Goal: Task Accomplishment & Management: Manage account settings

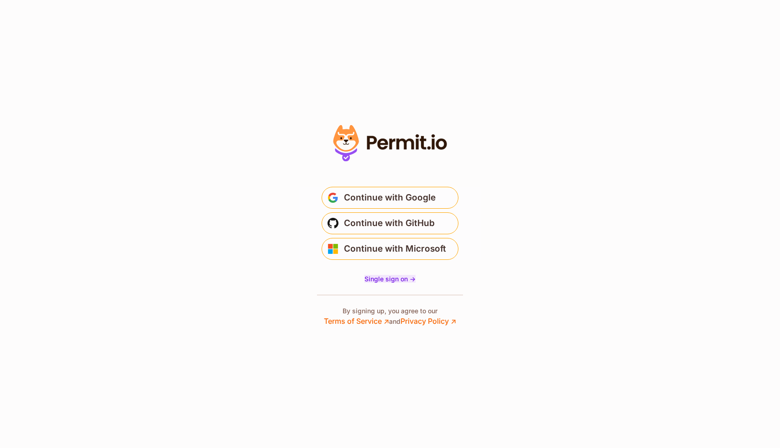
click at [381, 281] on span "Single sign on ->" at bounding box center [390, 279] width 51 height 8
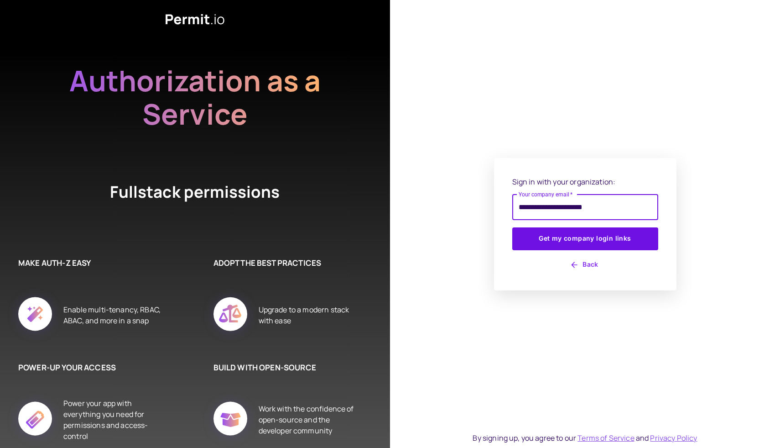
type input "**********"
click at [432, 260] on div "**********" at bounding box center [585, 224] width 390 height 448
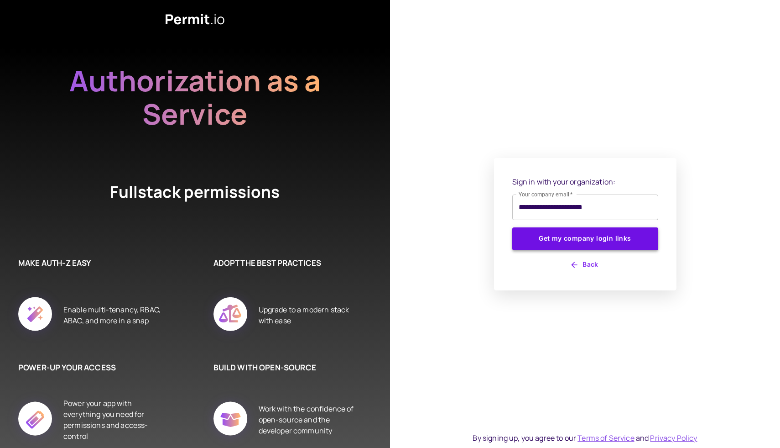
click at [539, 239] on button "Get my company login links" at bounding box center [585, 238] width 146 height 23
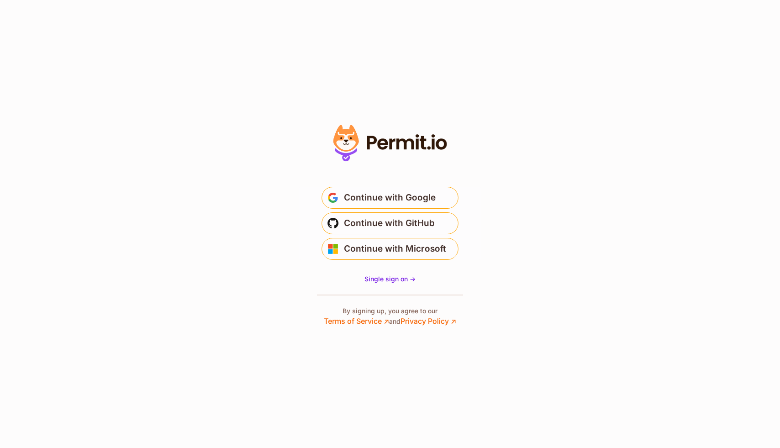
click at [373, 142] on icon at bounding box center [372, 142] width 10 height 13
click at [368, 224] on span "Continue with GitHub" at bounding box center [389, 223] width 91 height 15
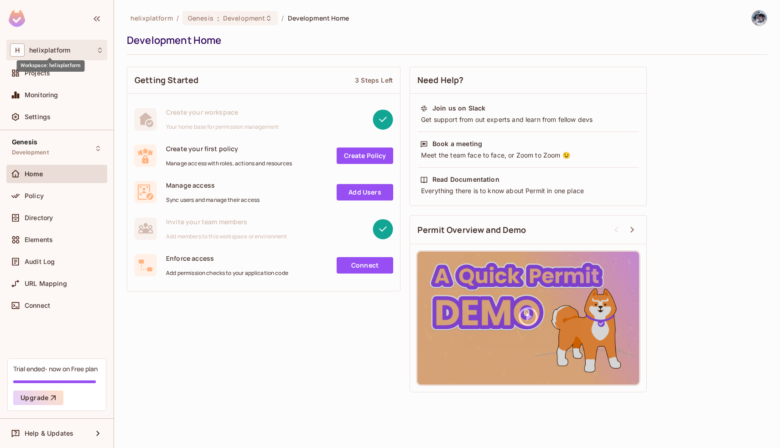
click at [60, 49] on span "helixplatform" at bounding box center [49, 50] width 41 height 7
click at [60, 49] on div at bounding box center [390, 224] width 780 height 448
click at [761, 19] on img at bounding box center [759, 17] width 15 height 15
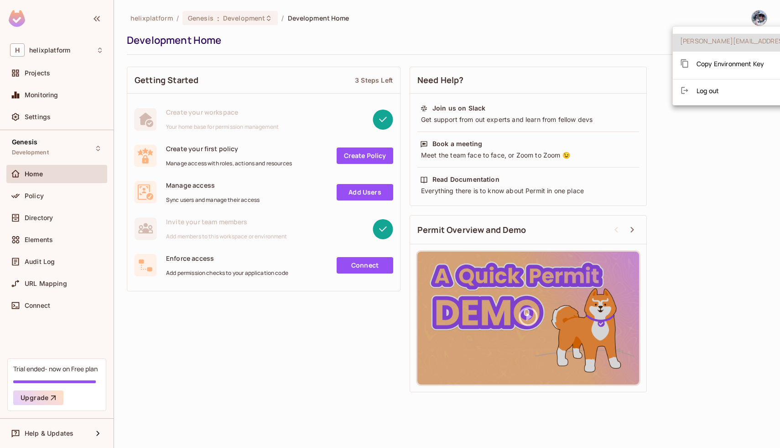
click at [646, 25] on div at bounding box center [390, 224] width 780 height 448
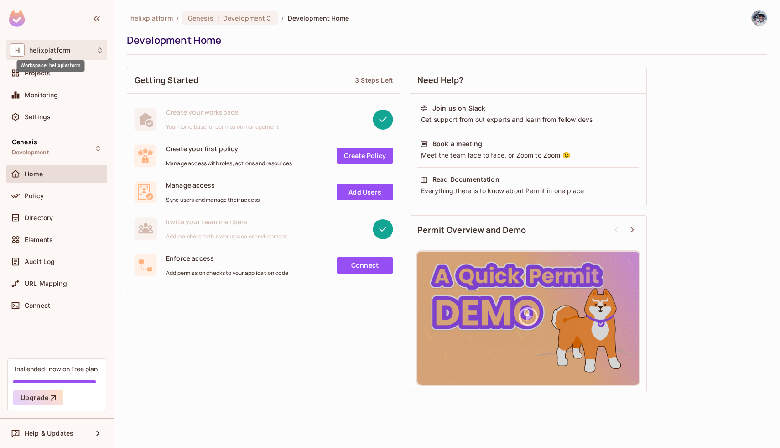
click at [52, 47] on span "helixplatform" at bounding box center [49, 50] width 41 height 7
click at [56, 35] on div at bounding box center [390, 224] width 780 height 448
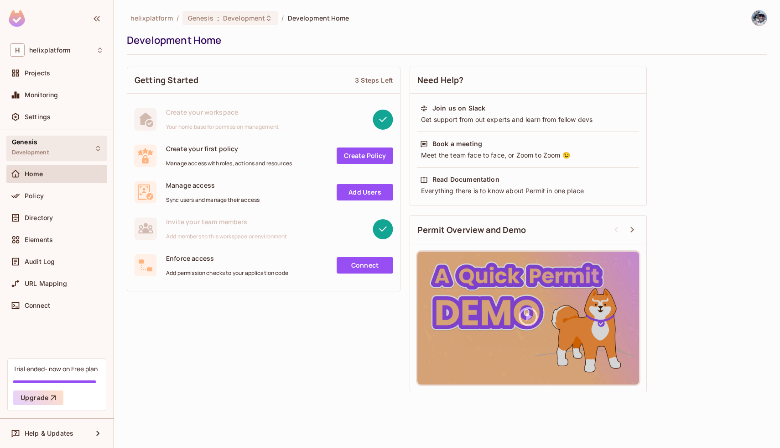
click at [30, 147] on div "Genesis Development" at bounding box center [30, 148] width 37 height 20
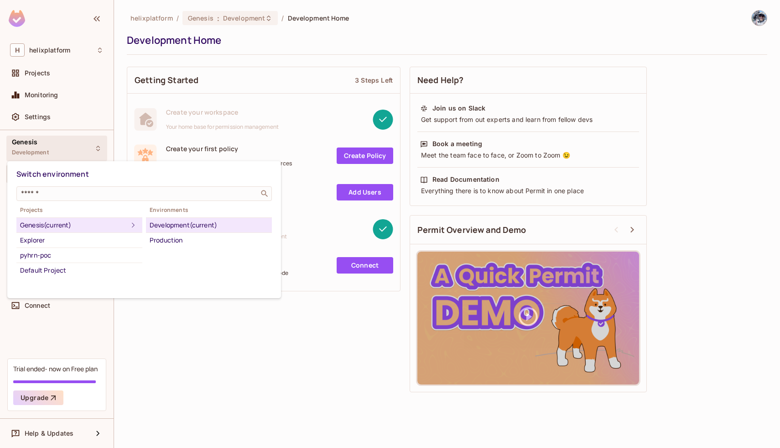
click at [153, 350] on div at bounding box center [390, 224] width 780 height 448
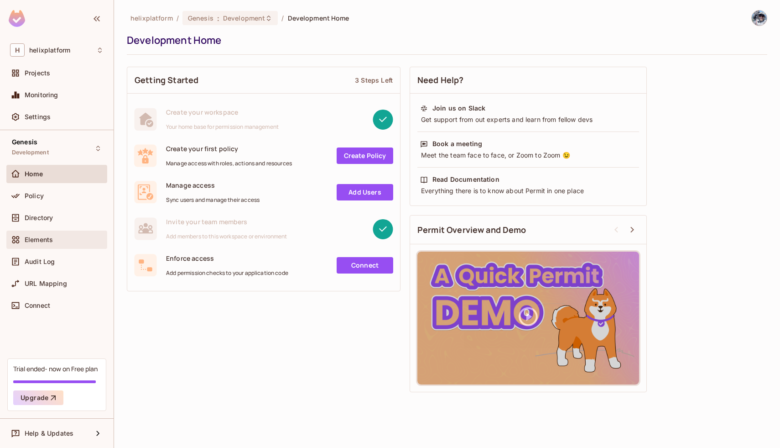
click at [53, 231] on div "Elements" at bounding box center [56, 239] width 101 height 18
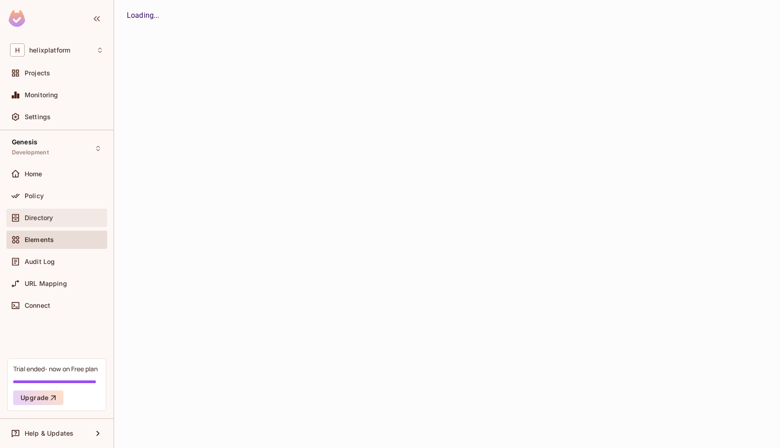
click at [52, 218] on span "Directory" at bounding box center [39, 217] width 28 height 7
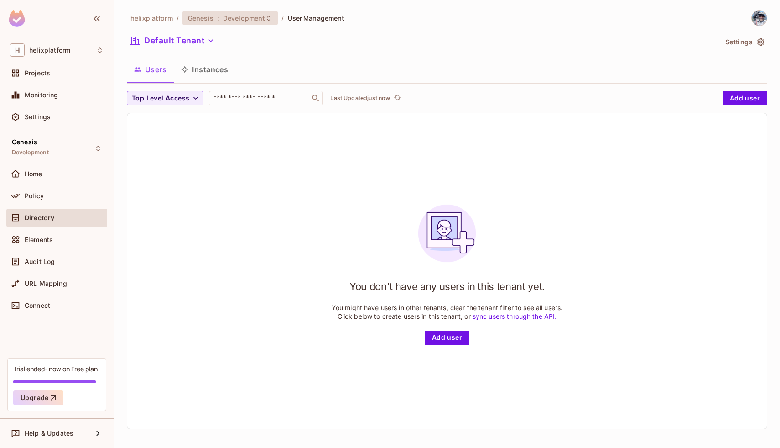
click at [225, 17] on span "Development" at bounding box center [244, 18] width 42 height 9
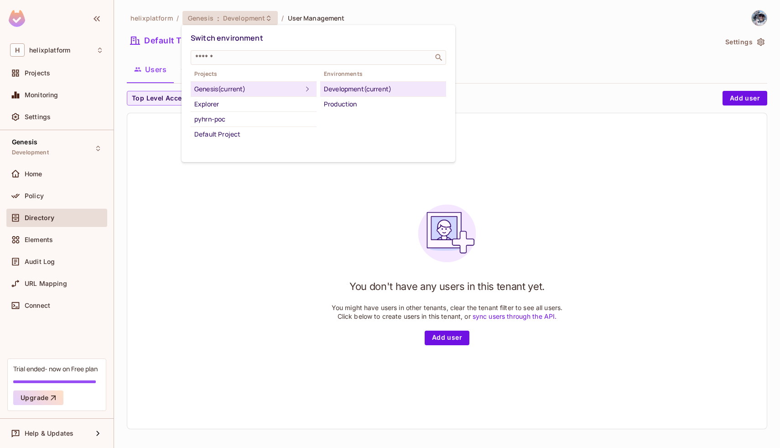
click at [173, 294] on div at bounding box center [390, 224] width 780 height 448
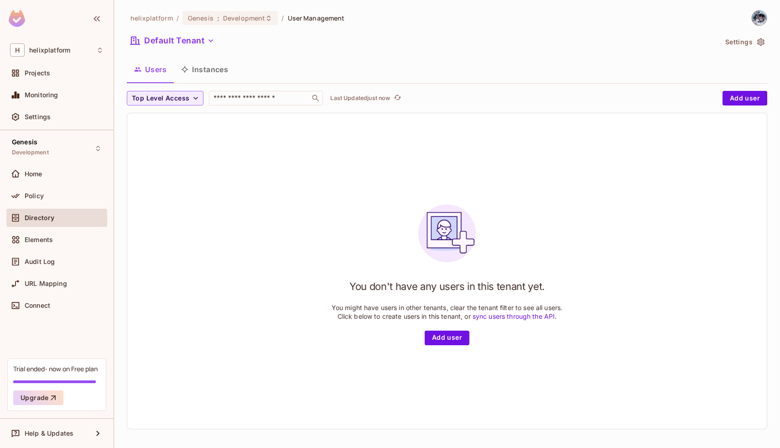
click at [202, 66] on button "Instances" at bounding box center [205, 69] width 62 height 23
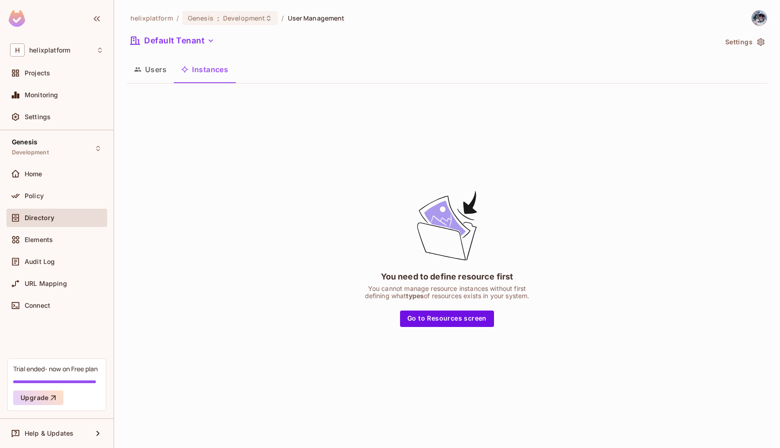
click at [150, 73] on button "Users" at bounding box center [150, 69] width 47 height 23
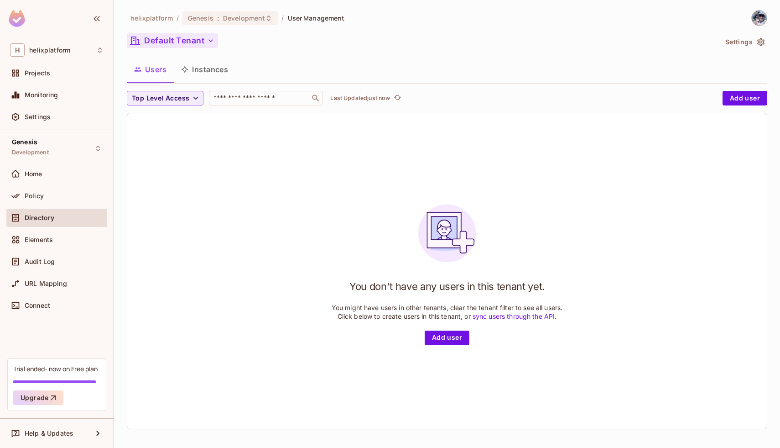
click at [183, 37] on button "Default Tenant" at bounding box center [172, 40] width 91 height 15
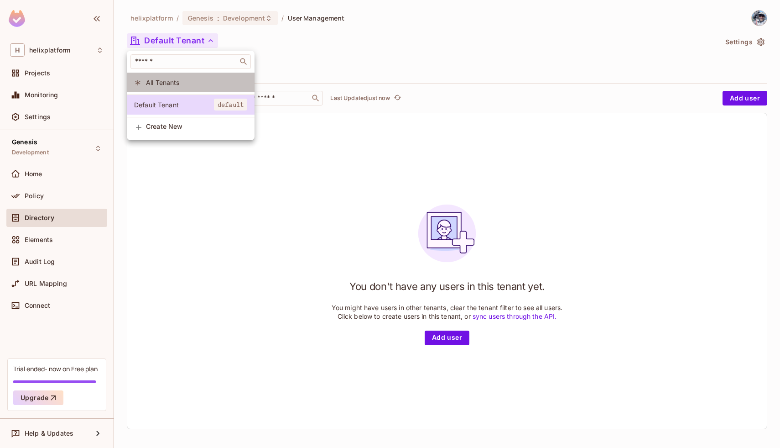
click at [175, 87] on li "All Tenants" at bounding box center [191, 83] width 128 height 20
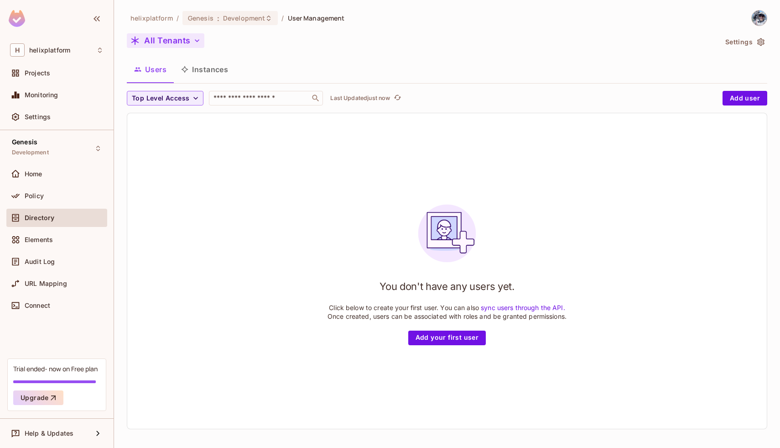
click at [159, 35] on button "All Tenants" at bounding box center [166, 40] width 78 height 15
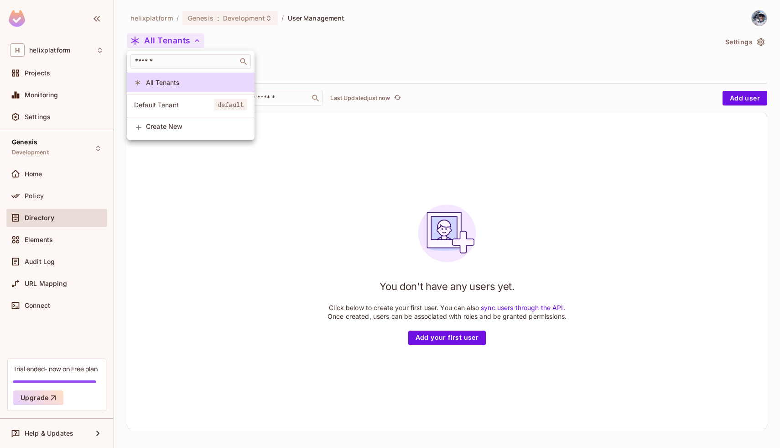
click at [312, 42] on div at bounding box center [390, 224] width 780 height 448
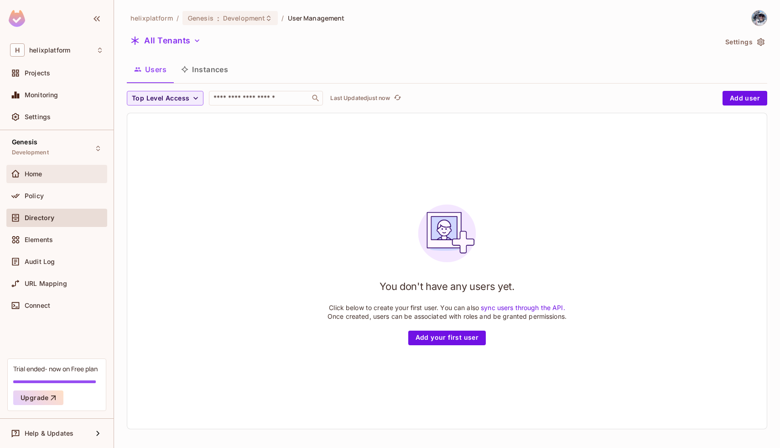
click at [30, 169] on div "Home" at bounding box center [57, 173] width 94 height 11
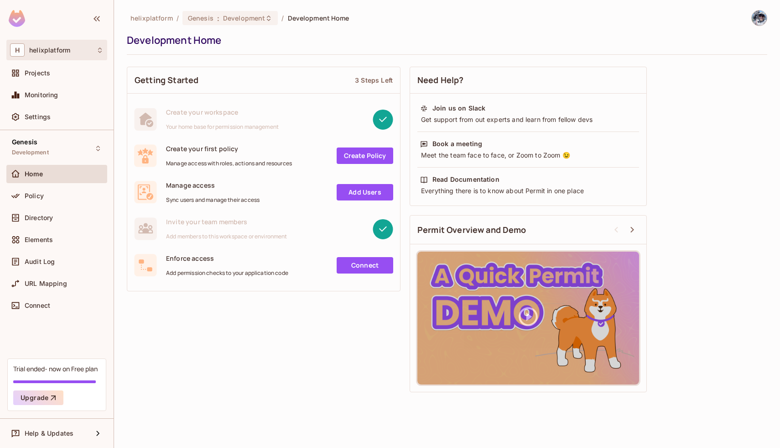
click at [68, 51] on span "helixplatform" at bounding box center [49, 50] width 41 height 7
click at [68, 51] on div at bounding box center [390, 224] width 780 height 448
click at [376, 189] on link "Add Users" at bounding box center [365, 192] width 57 height 16
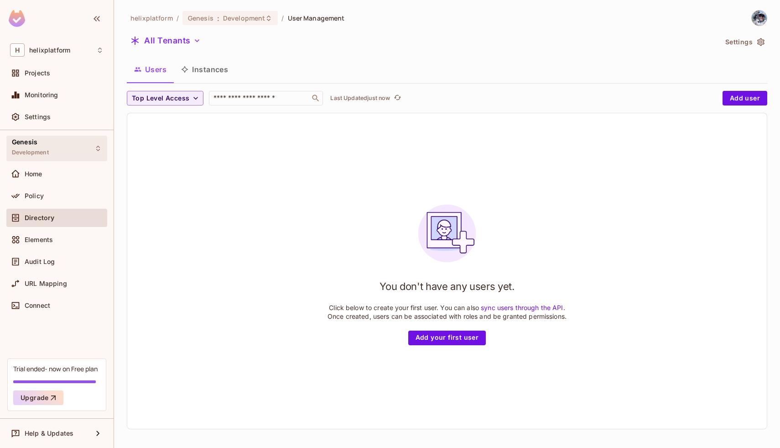
click at [48, 152] on span "Development" at bounding box center [30, 152] width 37 height 7
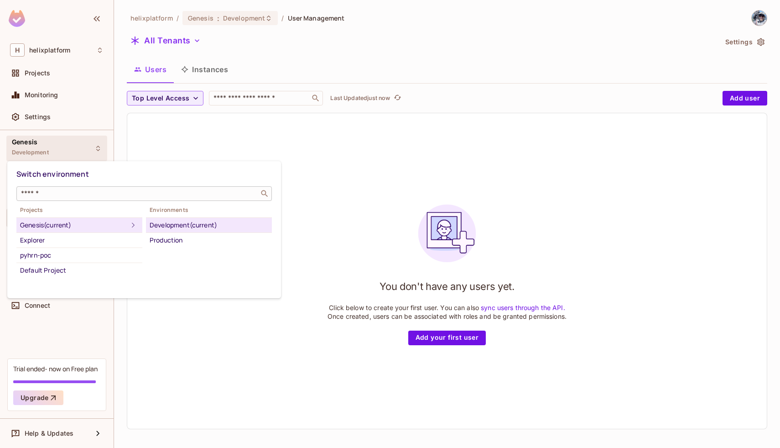
click at [63, 197] on input "text" at bounding box center [137, 193] width 237 height 9
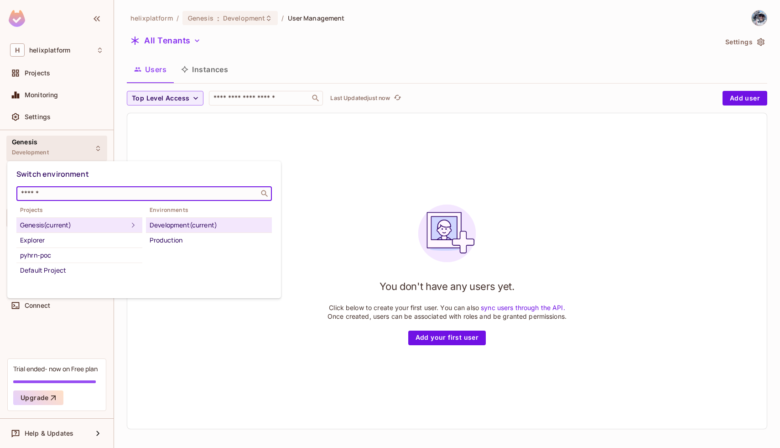
click at [161, 143] on div at bounding box center [390, 224] width 780 height 448
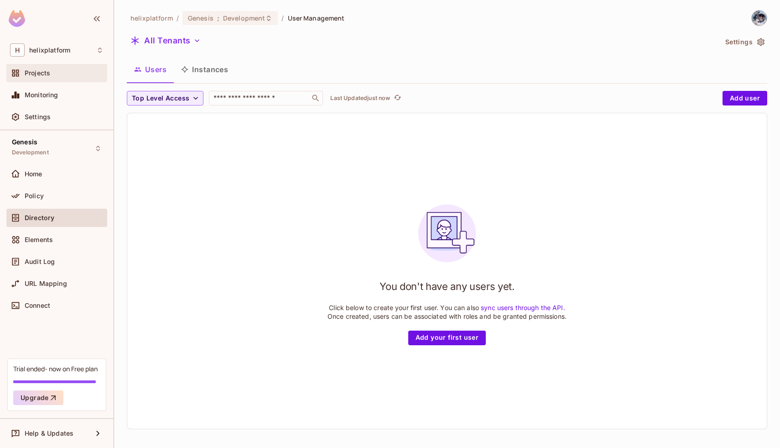
click at [58, 70] on div "Projects" at bounding box center [64, 72] width 79 height 7
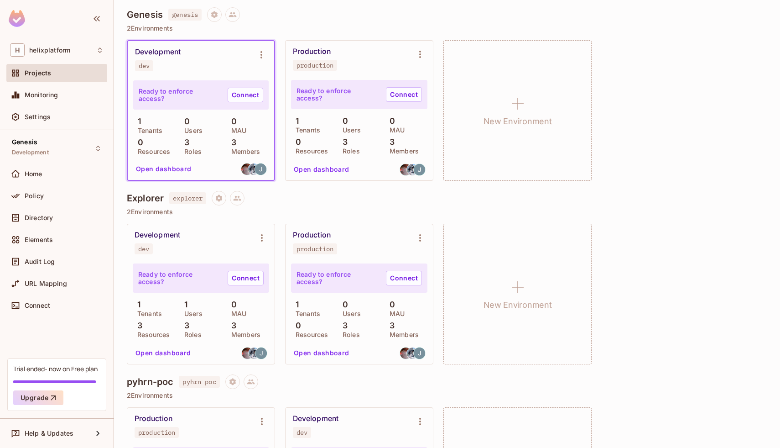
scroll to position [22, 0]
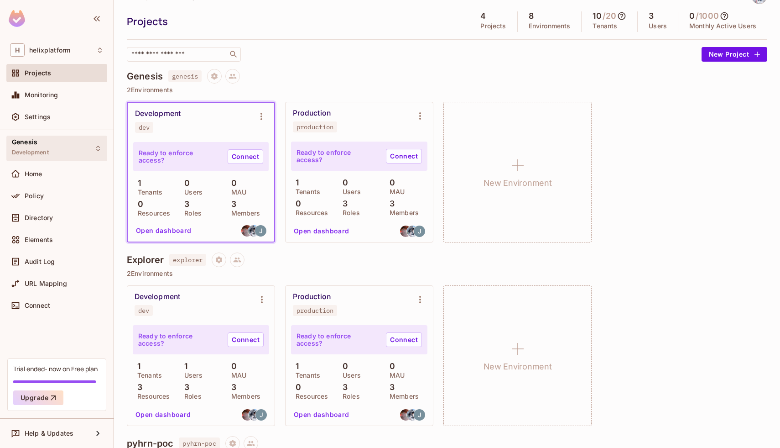
click at [74, 149] on div "Genesis Development" at bounding box center [56, 147] width 101 height 25
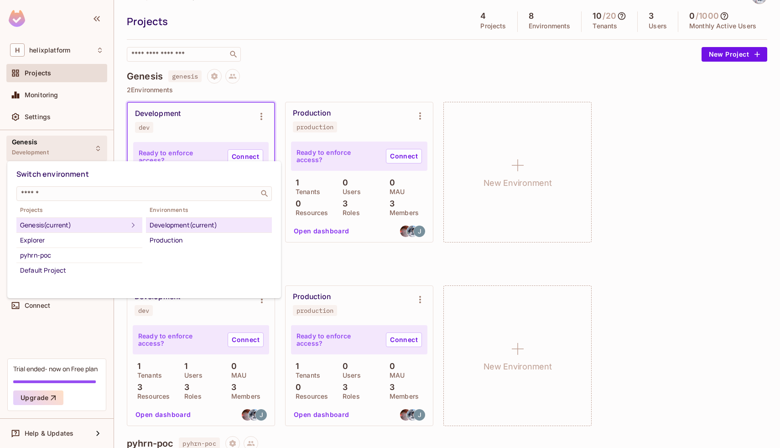
click at [74, 149] on div at bounding box center [390, 224] width 780 height 448
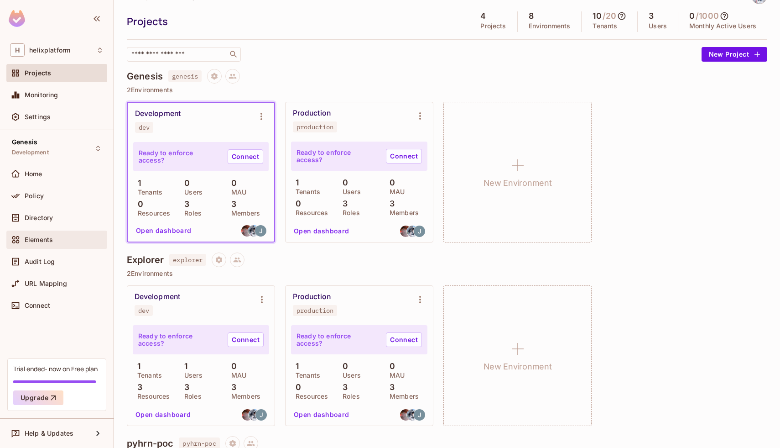
click at [63, 241] on div "Elements" at bounding box center [64, 239] width 79 height 7
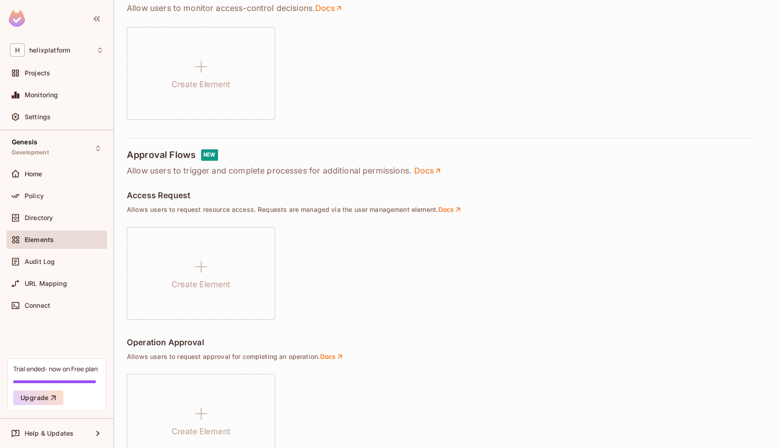
scroll to position [385, 0]
click at [46, 165] on div "Home" at bounding box center [56, 174] width 101 height 18
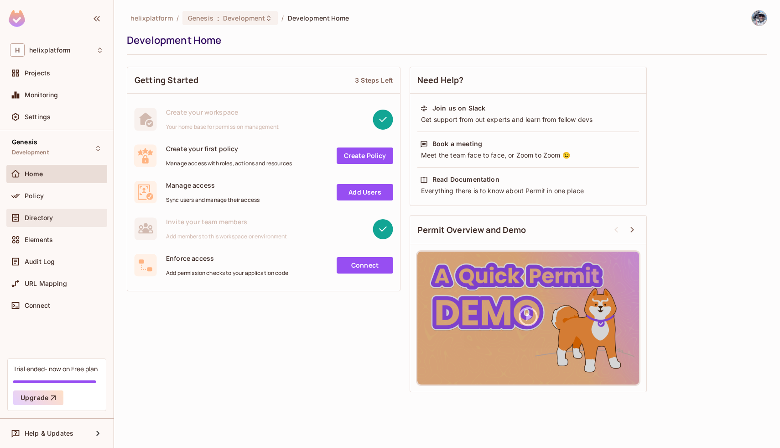
click at [42, 208] on div "Directory" at bounding box center [56, 217] width 101 height 18
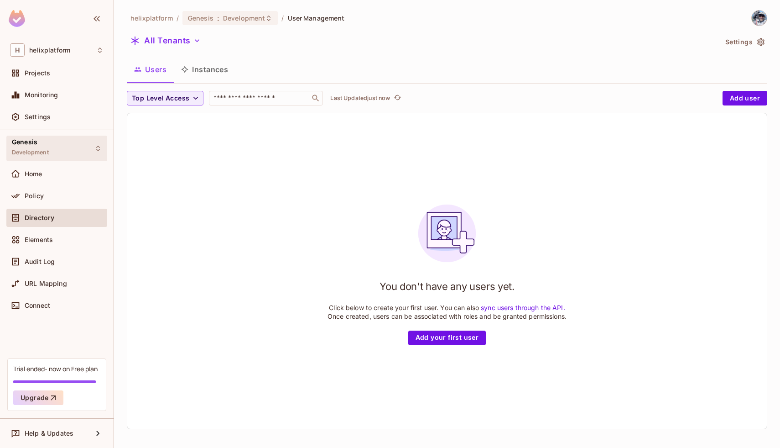
click at [73, 154] on div "Genesis Development" at bounding box center [56, 147] width 101 height 25
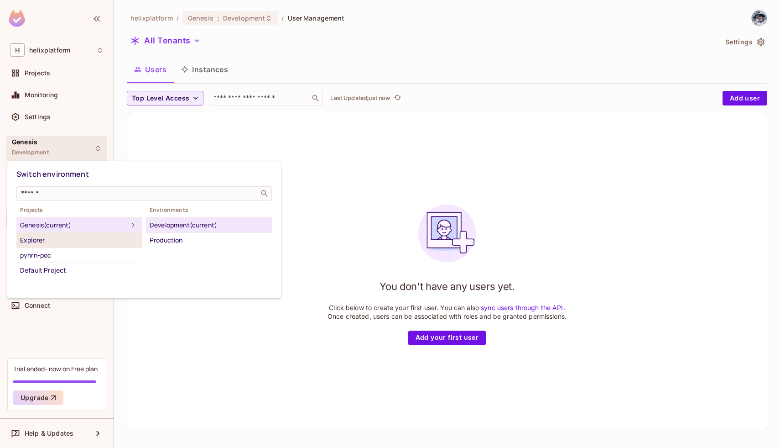
click at [78, 245] on div "Explorer" at bounding box center [79, 239] width 119 height 11
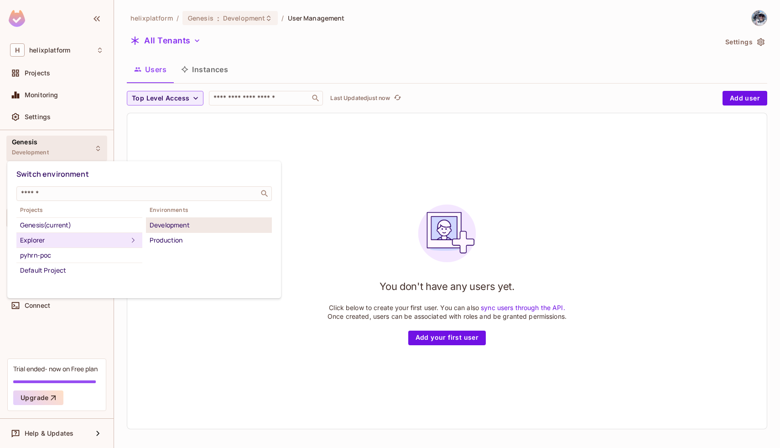
click at [172, 230] on li "Development" at bounding box center [209, 225] width 126 height 15
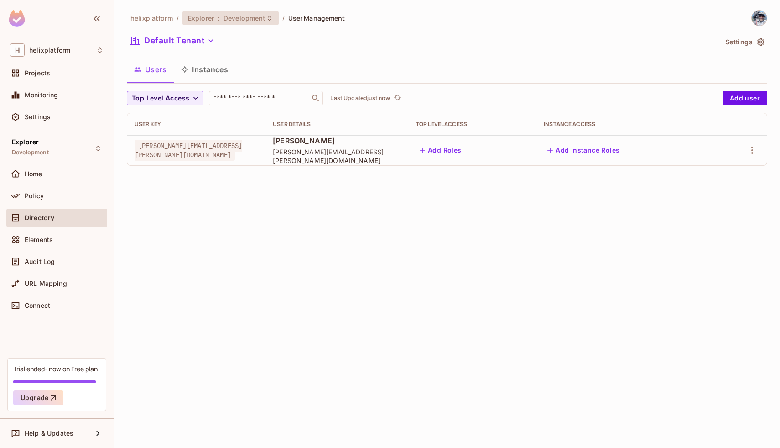
click at [224, 18] on span "Development" at bounding box center [245, 18] width 42 height 9
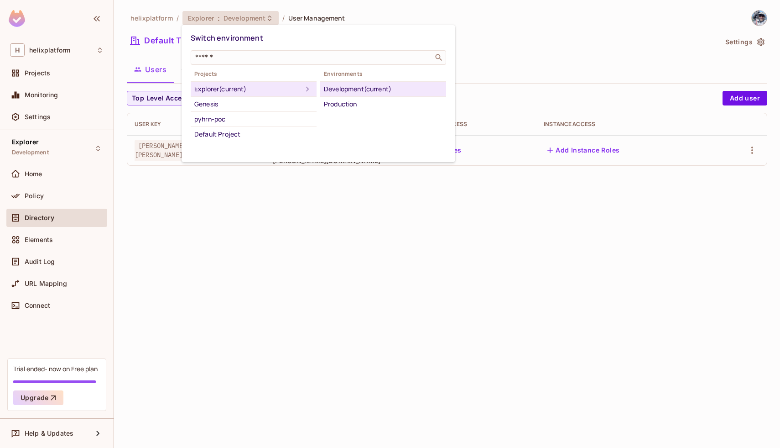
click at [183, 261] on div at bounding box center [390, 224] width 780 height 448
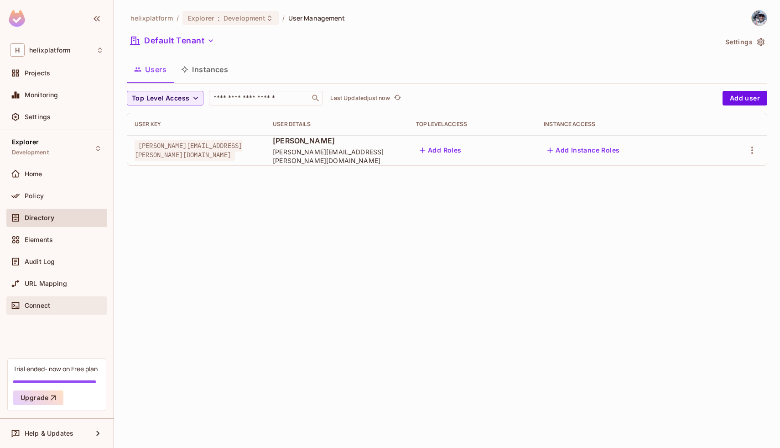
click at [53, 302] on div "Connect" at bounding box center [64, 305] width 79 height 7
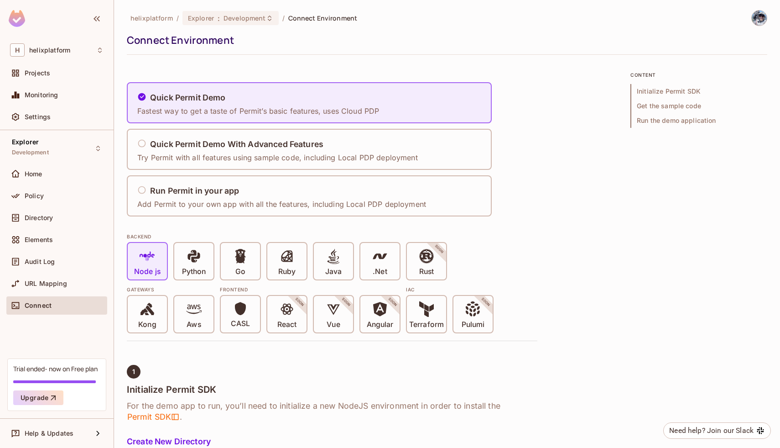
click at [40, 248] on div "Elements" at bounding box center [56, 241] width 101 height 22
click at [40, 239] on span "Elements" at bounding box center [39, 239] width 28 height 7
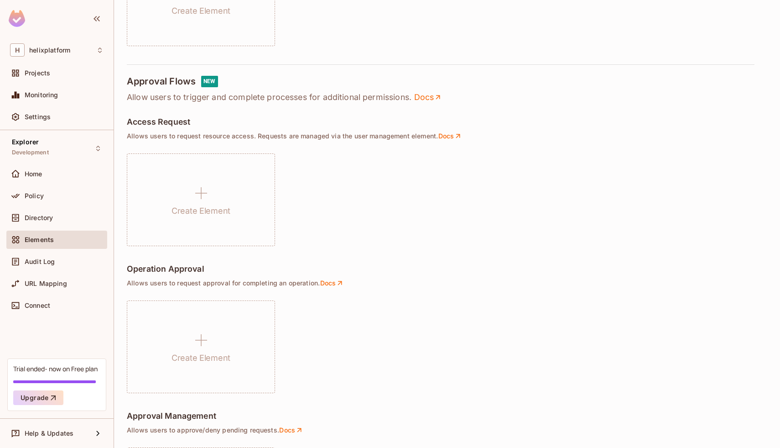
scroll to position [569, 0]
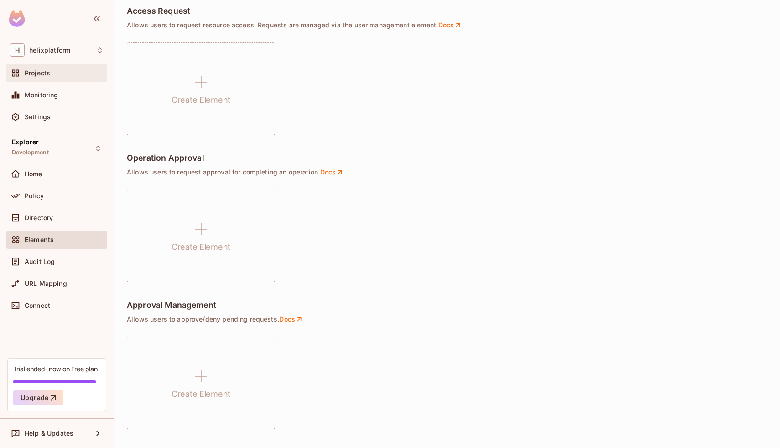
click at [50, 75] on div "Projects" at bounding box center [64, 72] width 79 height 7
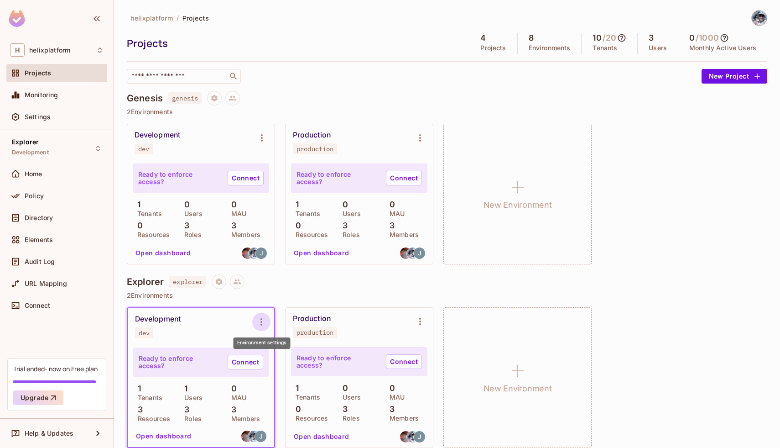
click at [263, 324] on icon "Environment settings" at bounding box center [261, 321] width 11 height 11
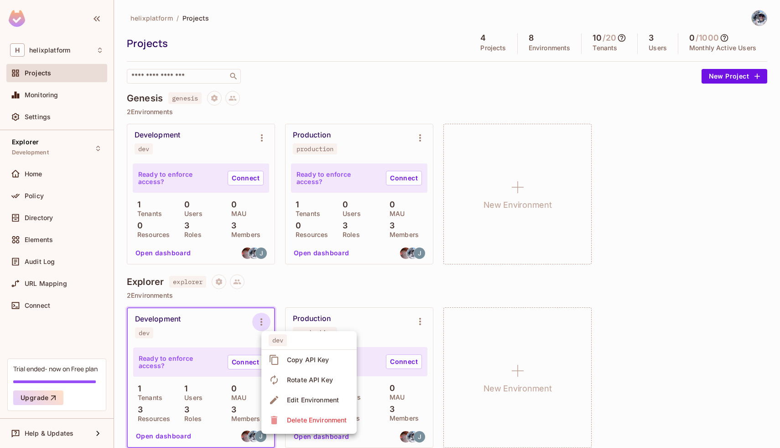
click at [225, 324] on div at bounding box center [390, 224] width 780 height 448
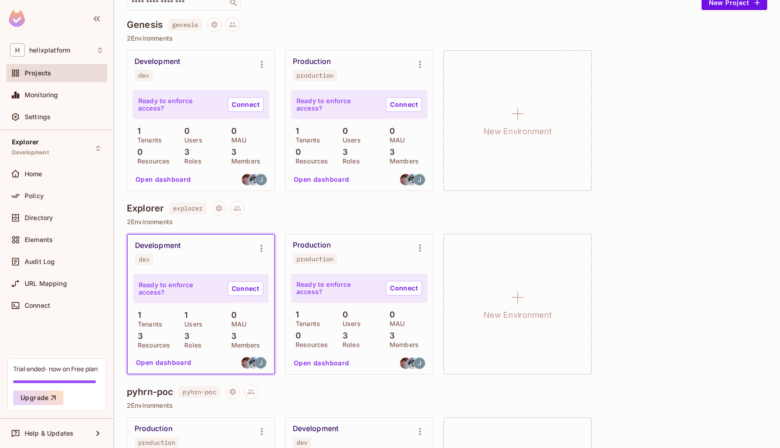
scroll to position [76, 0]
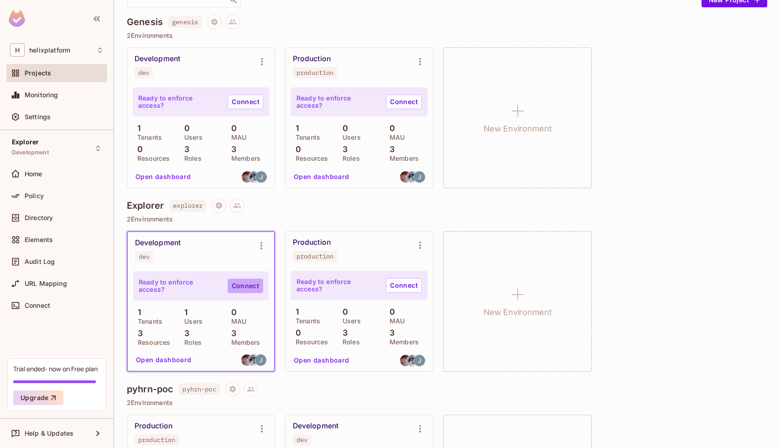
click at [245, 286] on link "Connect" at bounding box center [246, 285] width 36 height 15
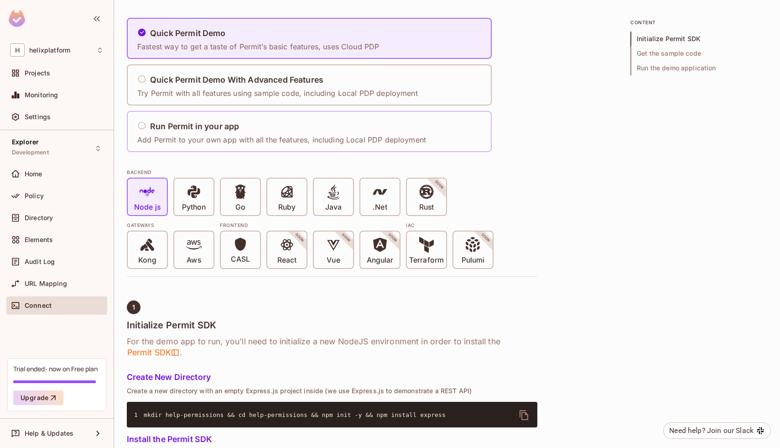
scroll to position [56, 0]
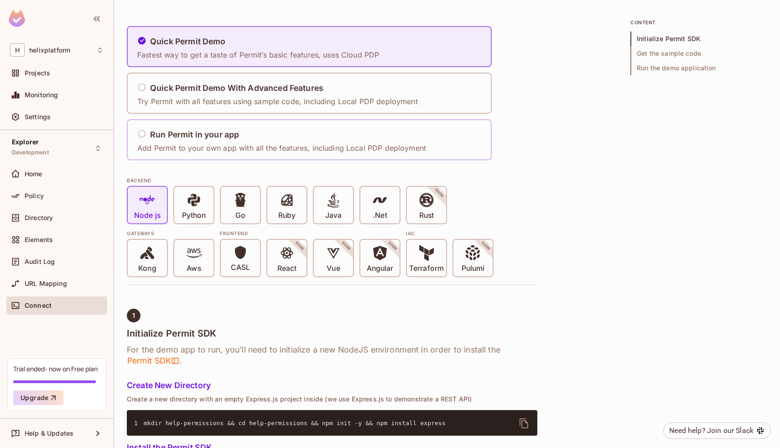
click at [161, 137] on h5 "Run Permit in your app" at bounding box center [194, 134] width 89 height 9
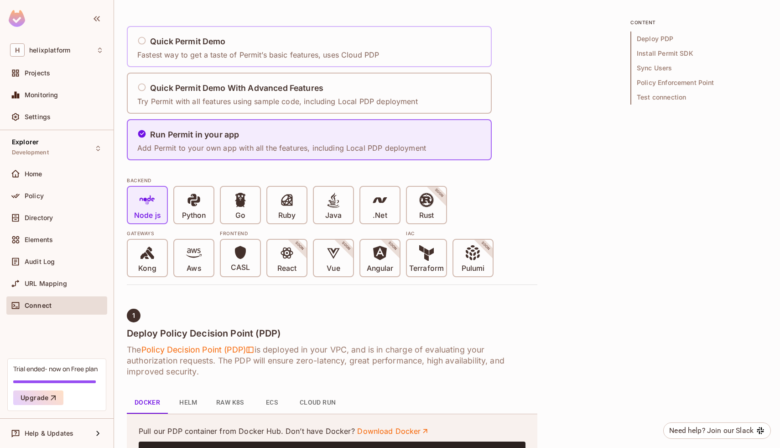
click at [166, 42] on h5 "Quick Permit Demo" at bounding box center [188, 41] width 76 height 9
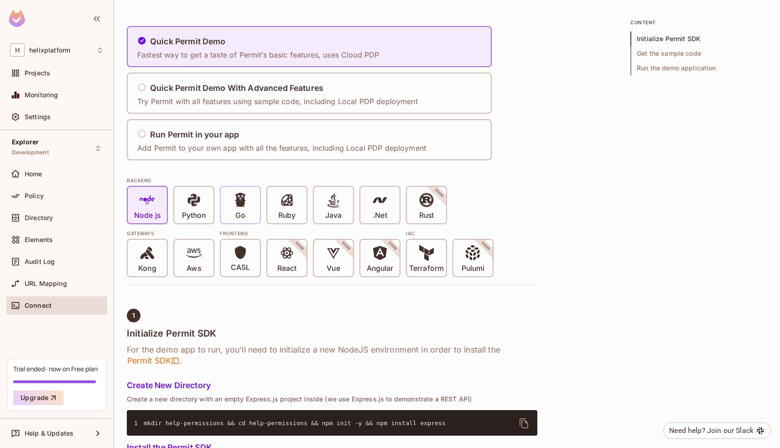
click at [239, 200] on icon at bounding box center [240, 200] width 10 height 14
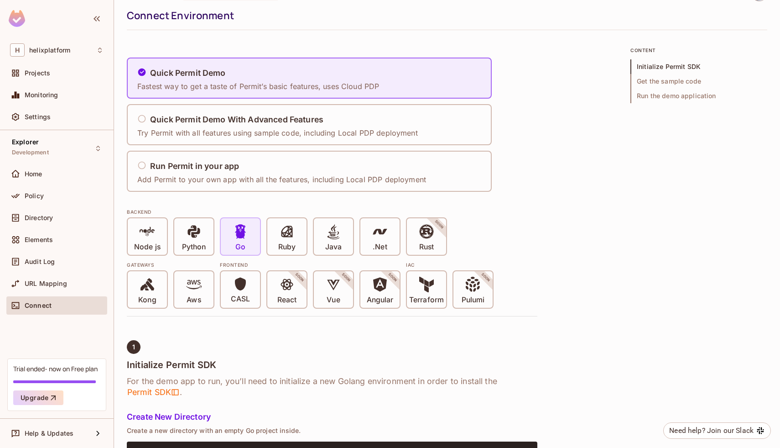
scroll to position [0, 0]
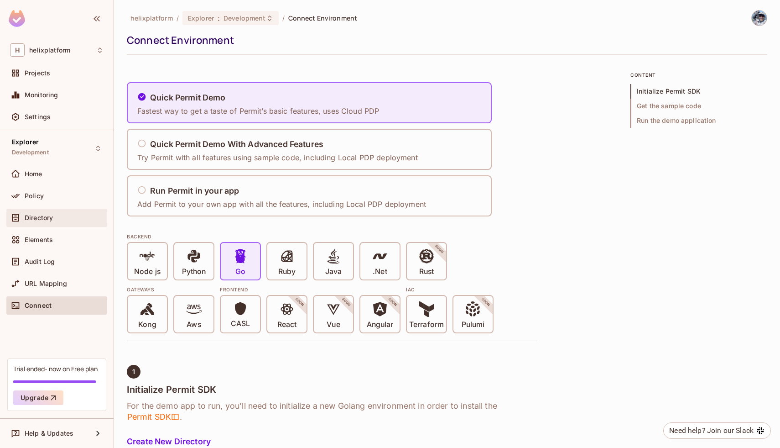
click at [35, 215] on span "Directory" at bounding box center [39, 217] width 28 height 7
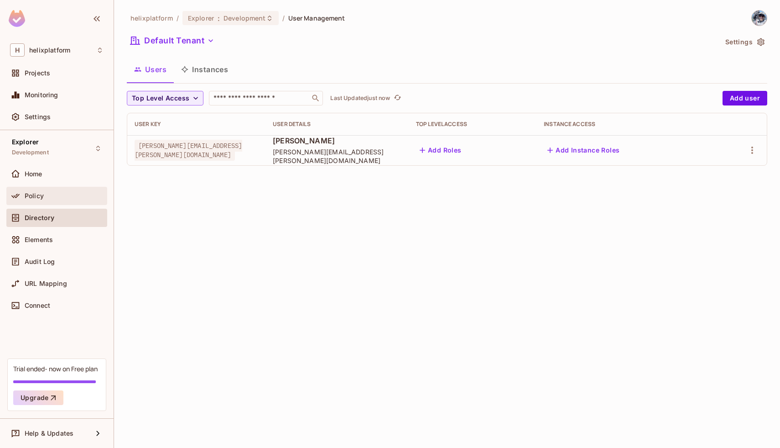
click at [37, 199] on span "Policy" at bounding box center [34, 195] width 19 height 7
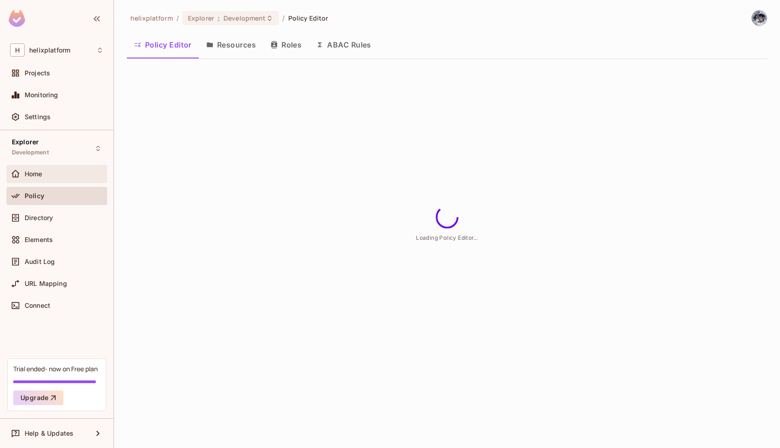
click at [37, 174] on span "Home" at bounding box center [34, 173] width 18 height 7
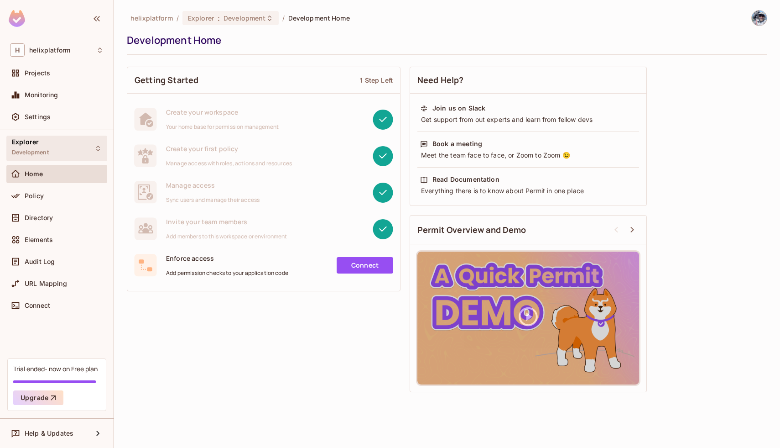
click at [61, 154] on div "Explorer Development" at bounding box center [56, 147] width 101 height 25
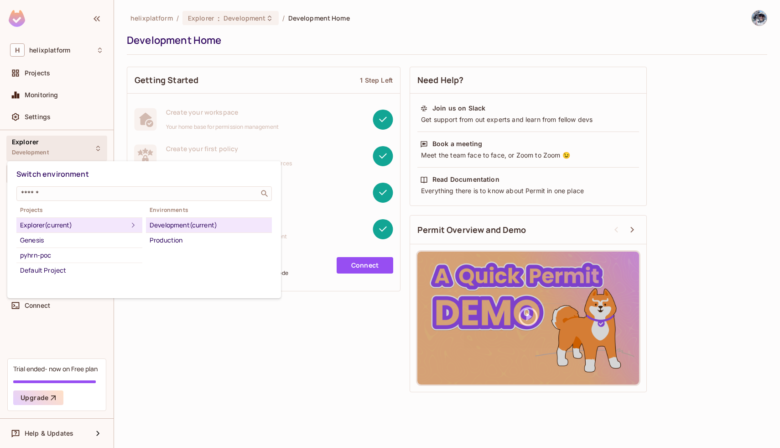
click at [229, 362] on div at bounding box center [390, 224] width 780 height 448
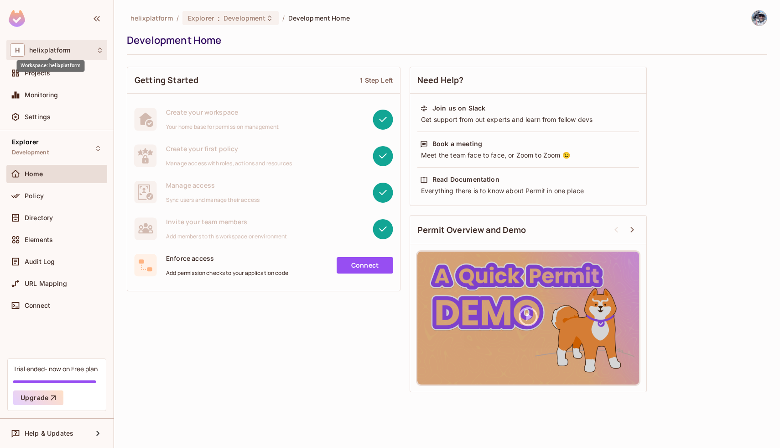
click at [64, 51] on span "helixplatform" at bounding box center [49, 50] width 41 height 7
click at [132, 41] on div at bounding box center [390, 224] width 780 height 448
click at [95, 13] on icon "button" at bounding box center [96, 18] width 11 height 11
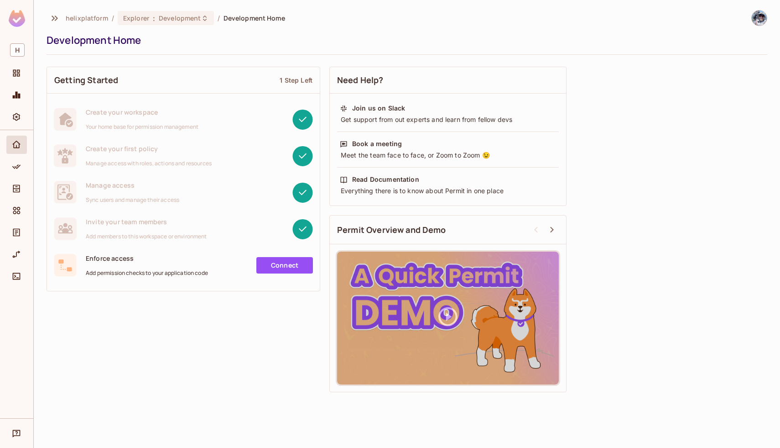
click at [21, 18] on img at bounding box center [17, 18] width 16 height 17
click at [22, 339] on div at bounding box center [16, 274] width 33 height 288
click at [21, 113] on span "Settings" at bounding box center [16, 116] width 11 height 11
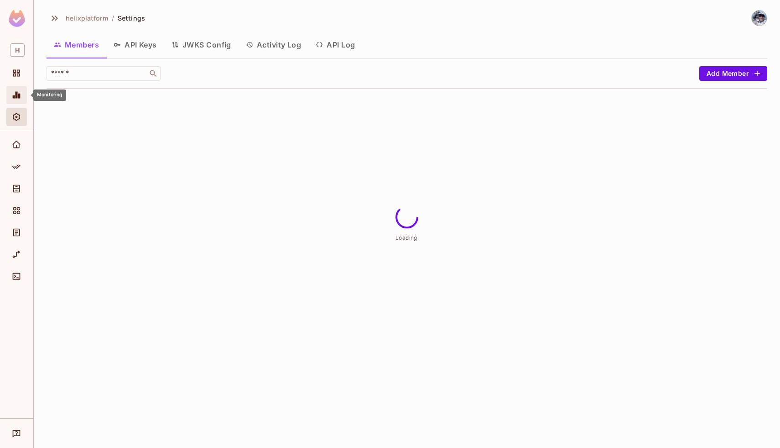
click at [19, 89] on span "Monitoring" at bounding box center [16, 94] width 11 height 11
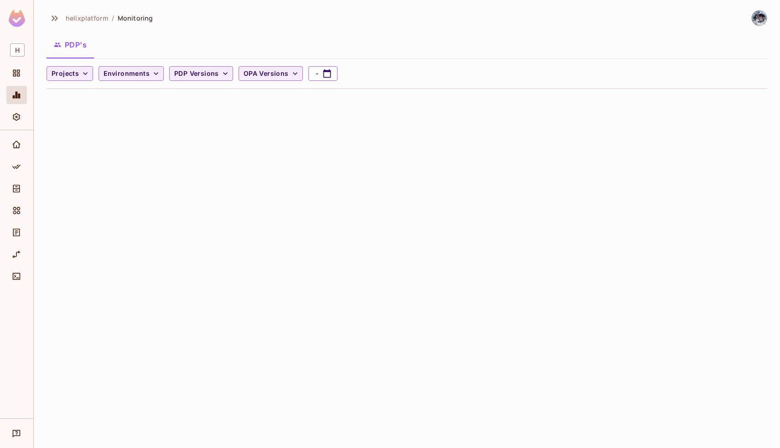
click at [17, 20] on img at bounding box center [17, 18] width 16 height 17
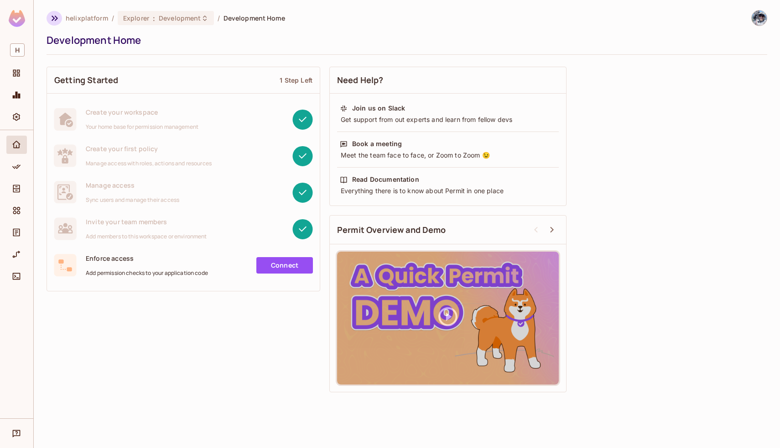
click at [56, 17] on icon "button" at bounding box center [54, 18] width 11 height 11
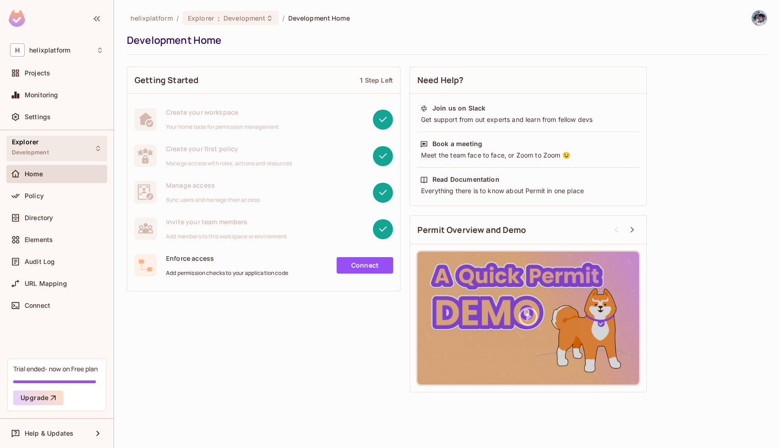
click at [46, 151] on span "Development" at bounding box center [30, 152] width 37 height 7
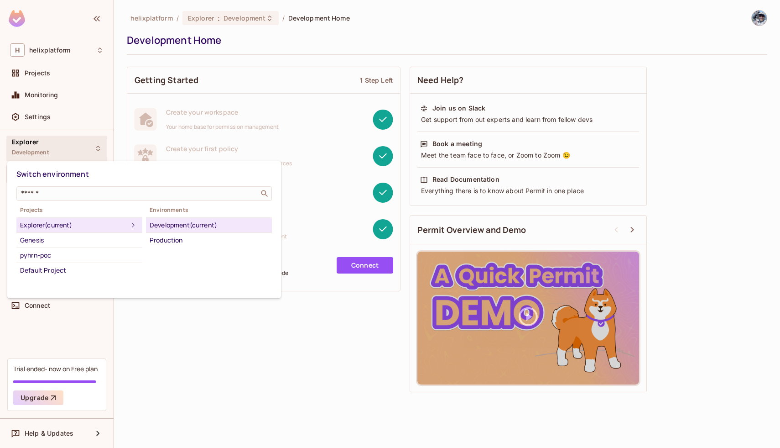
click at [188, 344] on div at bounding box center [390, 224] width 780 height 448
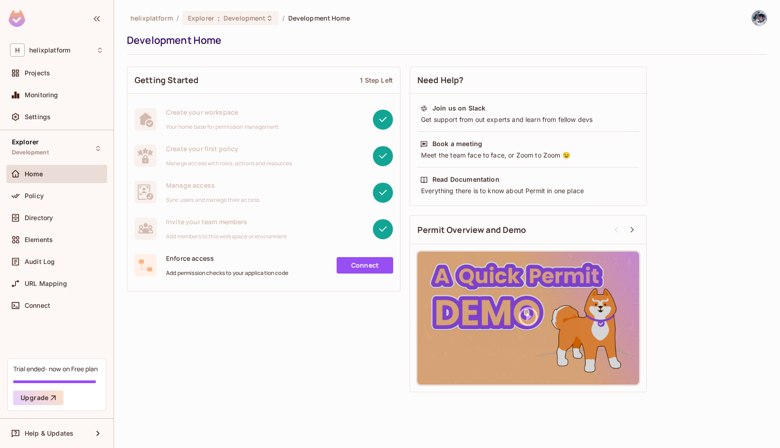
click at [67, 176] on div "Home" at bounding box center [64, 173] width 79 height 7
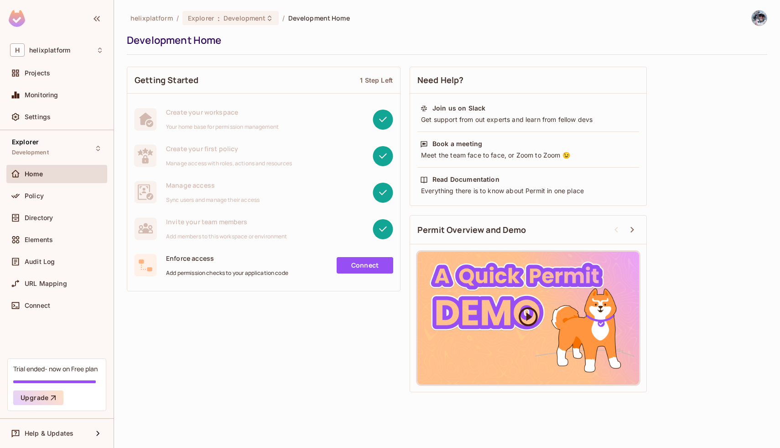
click at [529, 310] on icon at bounding box center [528, 316] width 23 height 23
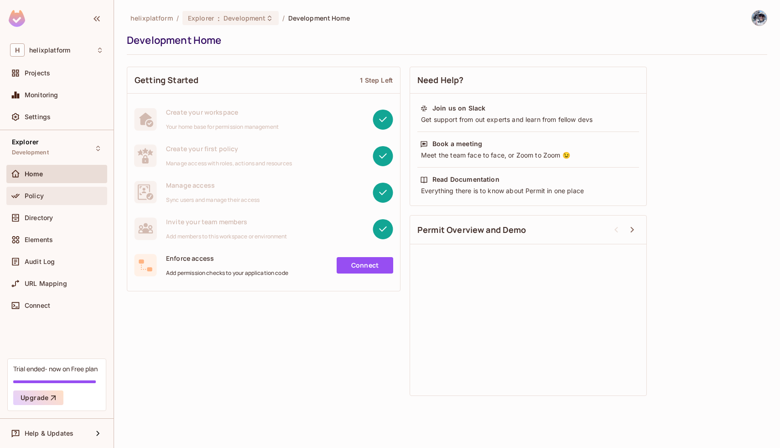
click at [25, 197] on span "Policy" at bounding box center [34, 195] width 19 height 7
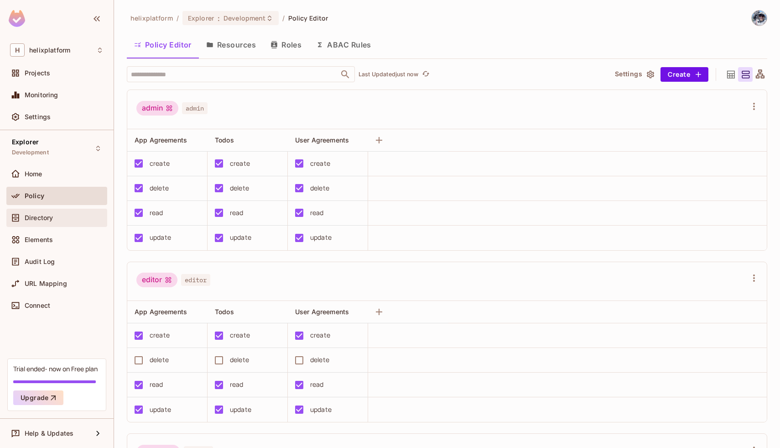
click at [42, 218] on span "Directory" at bounding box center [39, 217] width 28 height 7
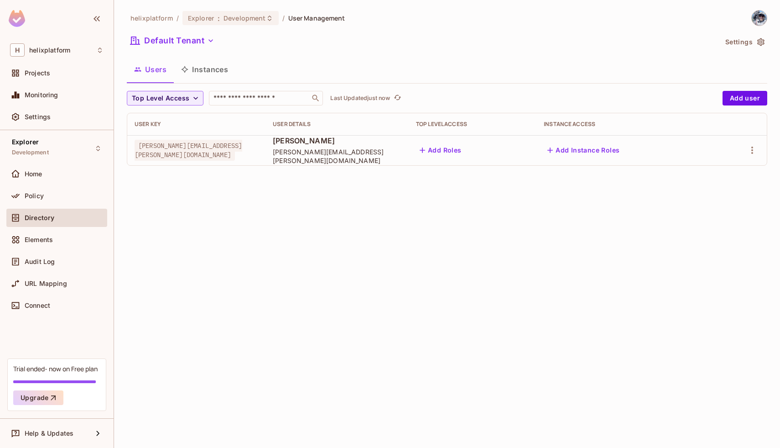
click at [206, 76] on button "Instances" at bounding box center [205, 69] width 62 height 23
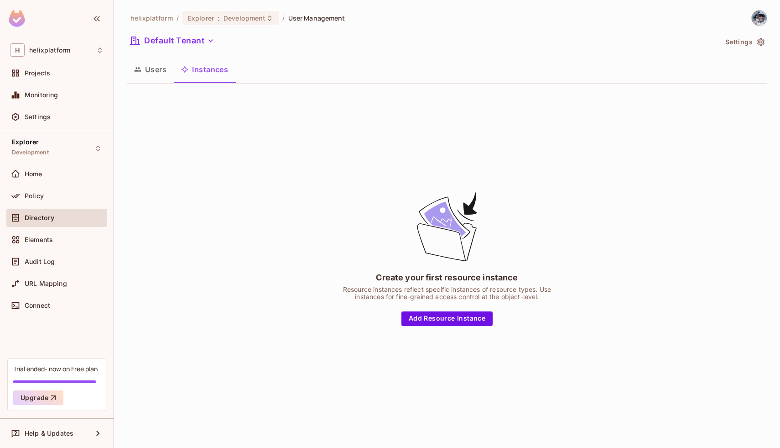
click at [150, 68] on button "Users" at bounding box center [150, 69] width 47 height 23
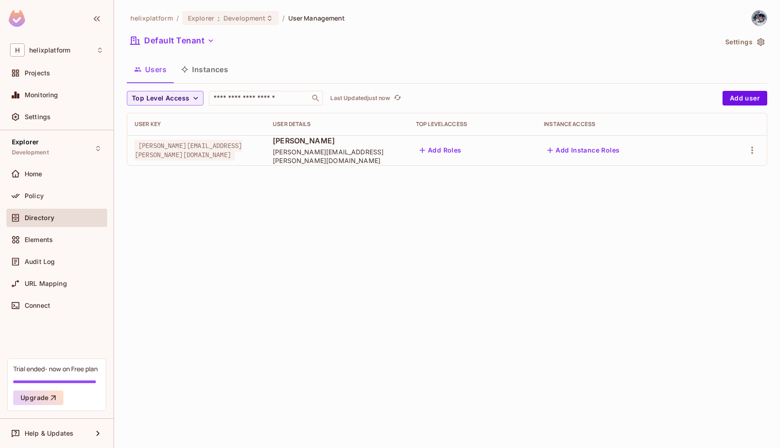
click at [744, 40] on button "Settings" at bounding box center [745, 42] width 46 height 15
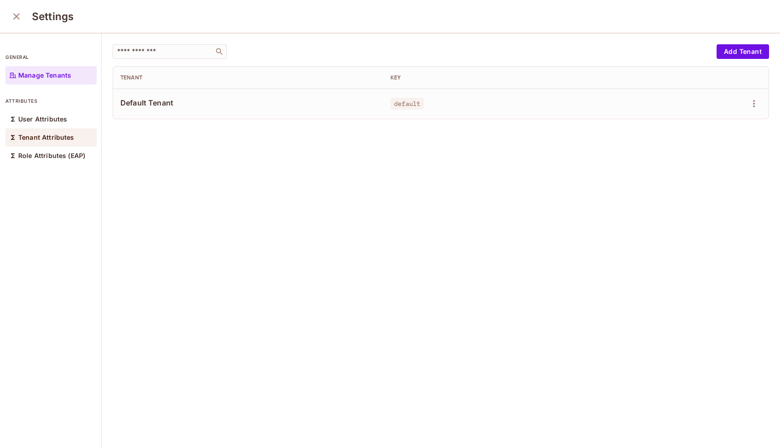
click at [65, 135] on p "Tenant Attributes" at bounding box center [46, 137] width 56 height 7
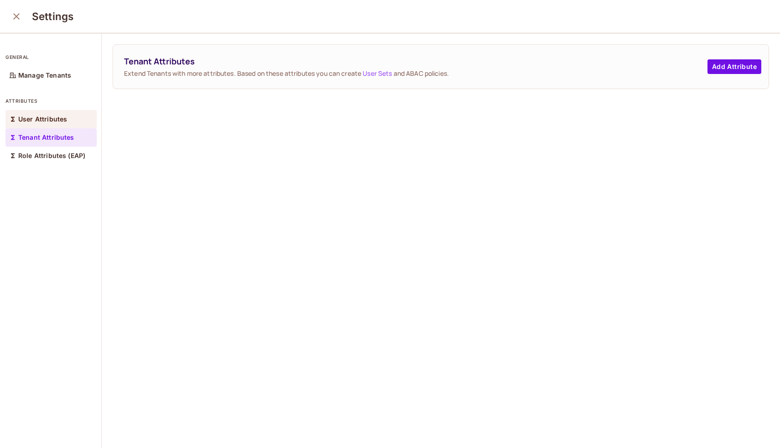
click at [60, 117] on p "User Attributes" at bounding box center [42, 118] width 49 height 7
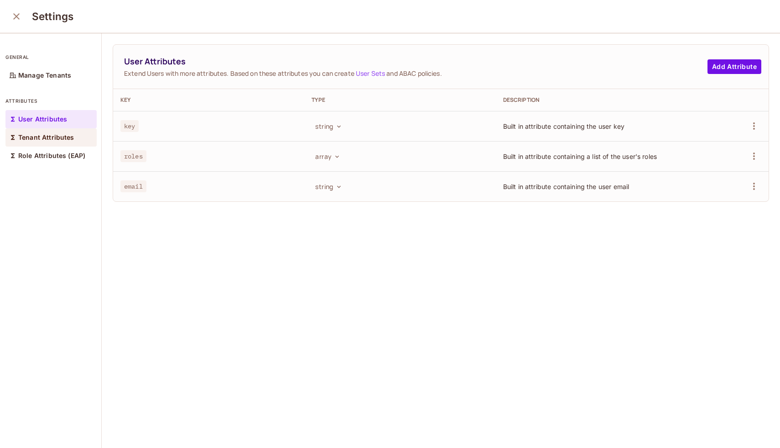
click at [49, 141] on div "Tenant Attributes" at bounding box center [50, 137] width 91 height 18
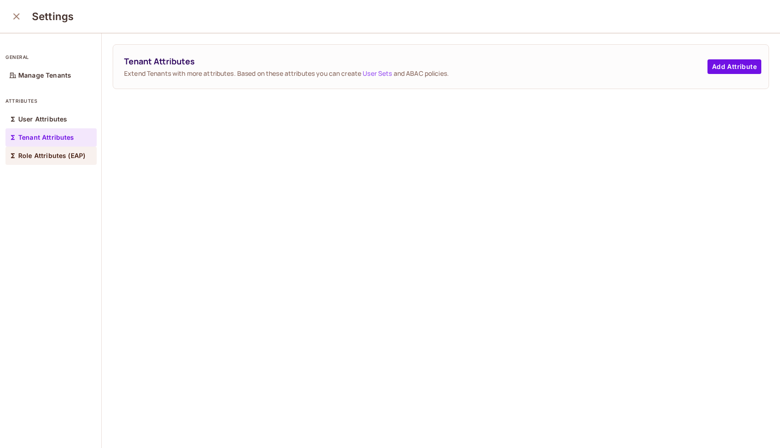
click at [48, 153] on p "Role Attributes (EAP)" at bounding box center [51, 155] width 67 height 7
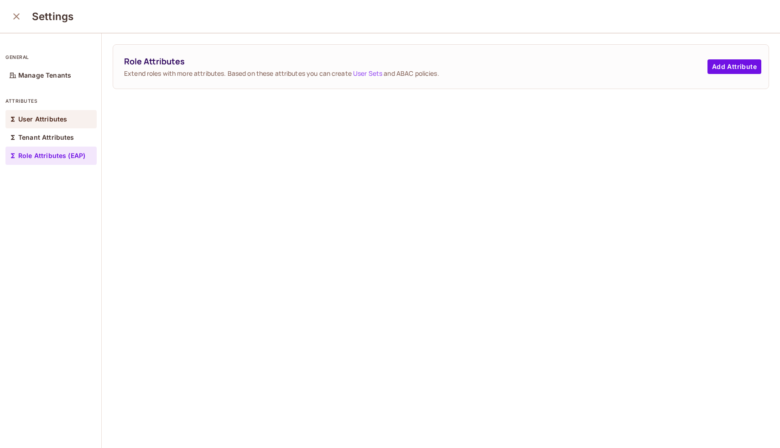
click at [51, 117] on p "User Attributes" at bounding box center [42, 118] width 49 height 7
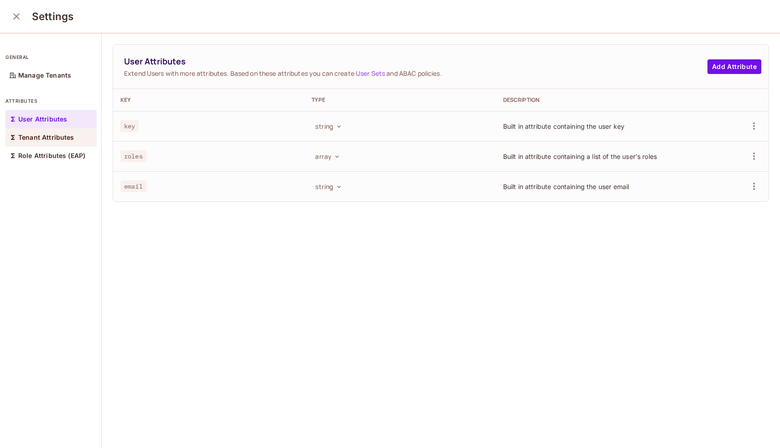
click at [66, 141] on p "Tenant Attributes" at bounding box center [46, 137] width 56 height 7
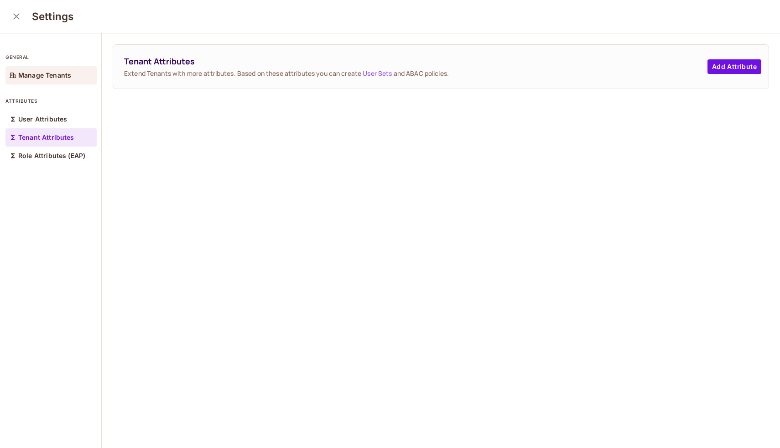
click at [51, 73] on p "Manage Tenants" at bounding box center [44, 75] width 53 height 7
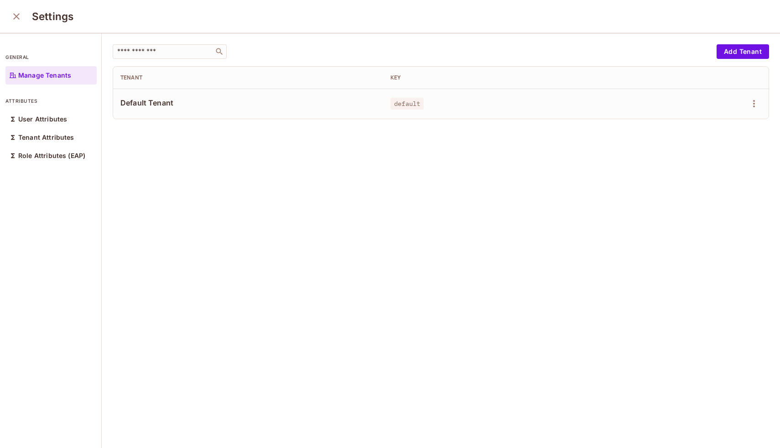
click at [21, 21] on icon "close" at bounding box center [16, 16] width 11 height 11
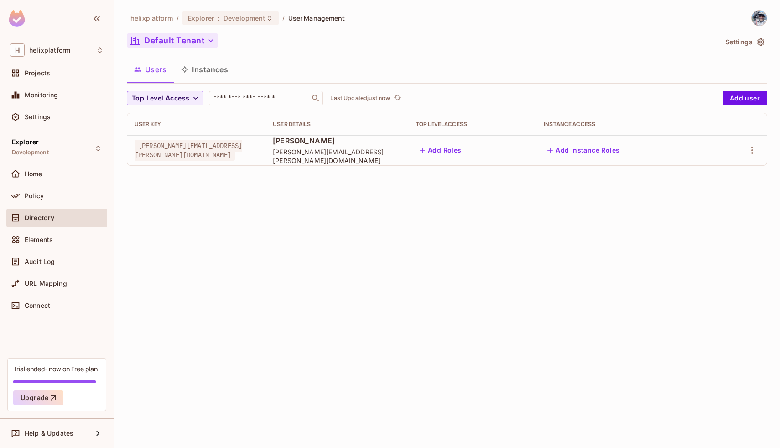
click at [172, 37] on button "Default Tenant" at bounding box center [172, 40] width 91 height 15
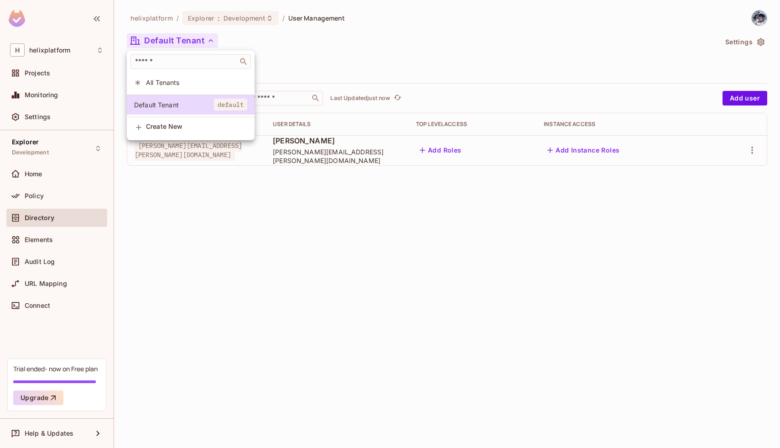
click at [385, 51] on div at bounding box center [390, 224] width 780 height 448
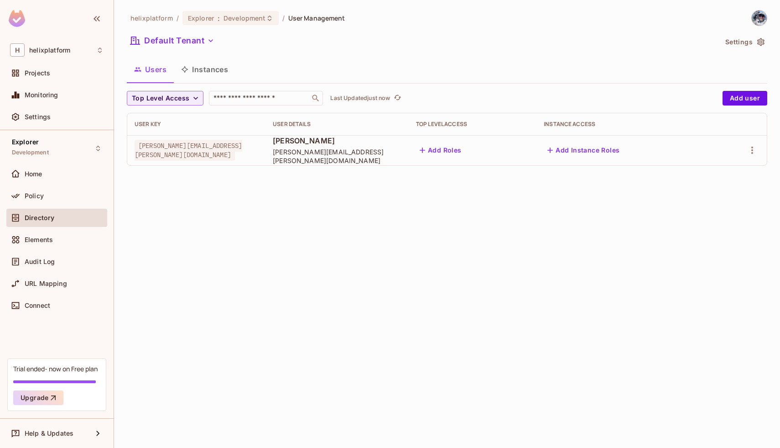
click at [748, 40] on button "Settings" at bounding box center [745, 42] width 46 height 15
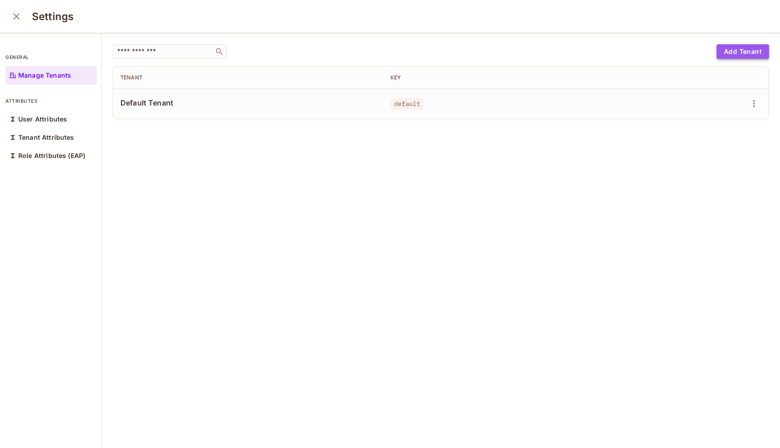
click at [730, 54] on button "Add Tenant" at bounding box center [743, 51] width 52 height 15
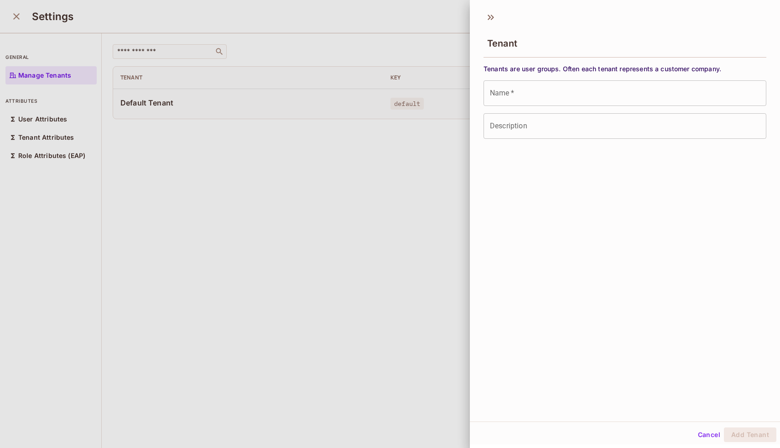
click at [582, 90] on input "Name   *" at bounding box center [625, 93] width 283 height 26
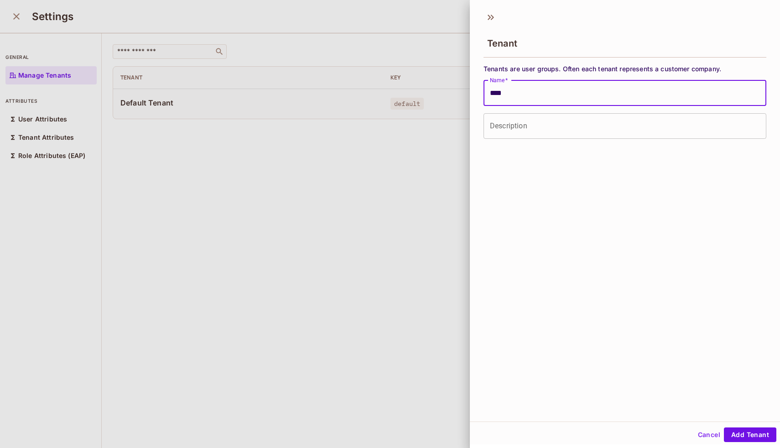
type input "****"
click at [502, 116] on div "Description Description" at bounding box center [625, 126] width 283 height 26
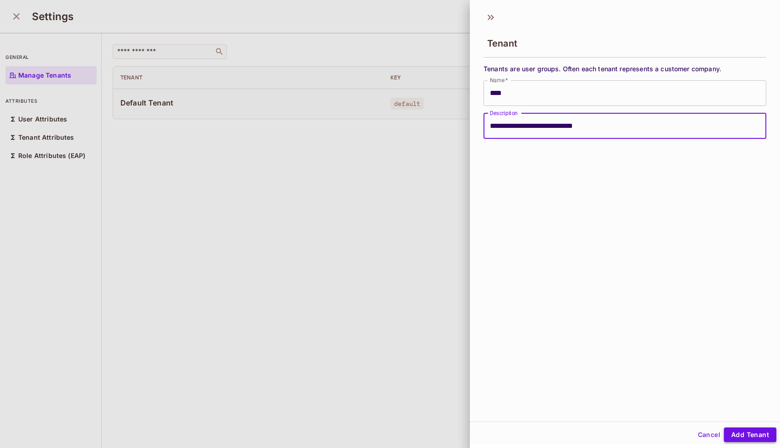
type input "**********"
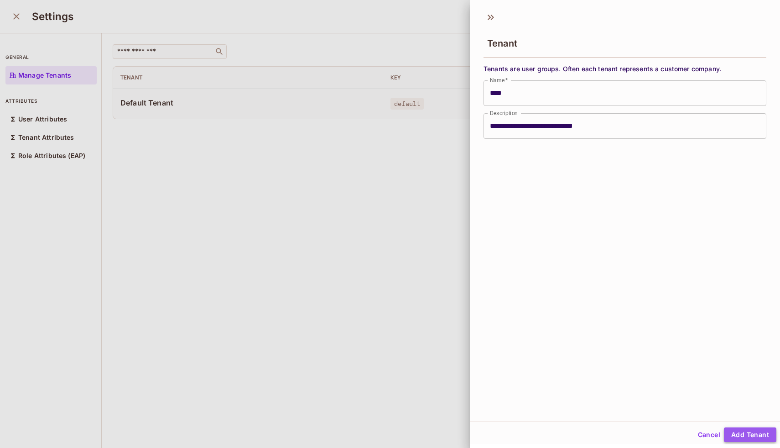
click at [745, 430] on button "Add Tenant" at bounding box center [750, 434] width 52 height 15
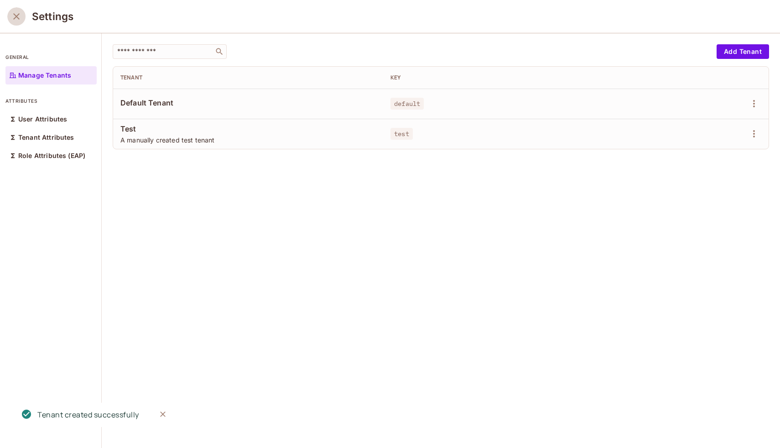
click at [13, 14] on icon "close" at bounding box center [16, 16] width 11 height 11
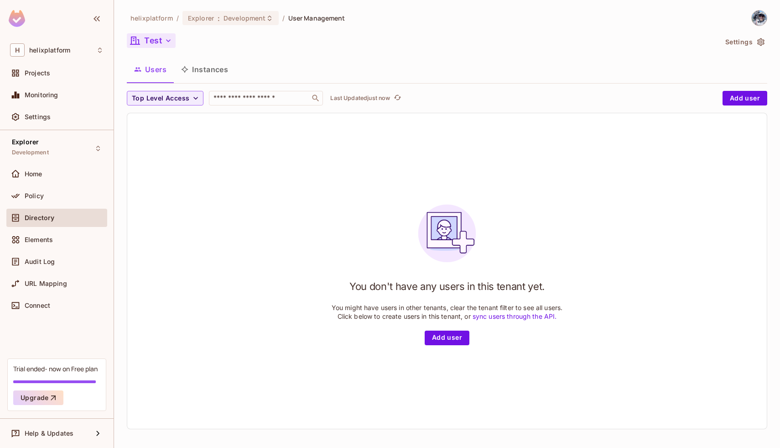
click at [171, 42] on icon "button" at bounding box center [168, 40] width 9 height 9
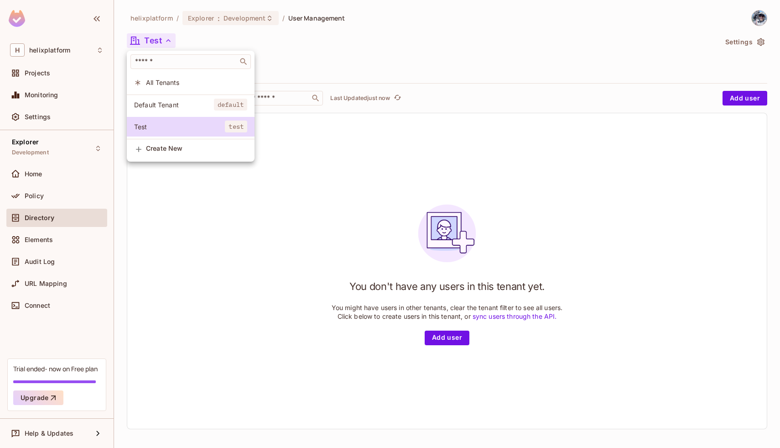
click at [163, 105] on span "Default Tenant" at bounding box center [174, 104] width 80 height 9
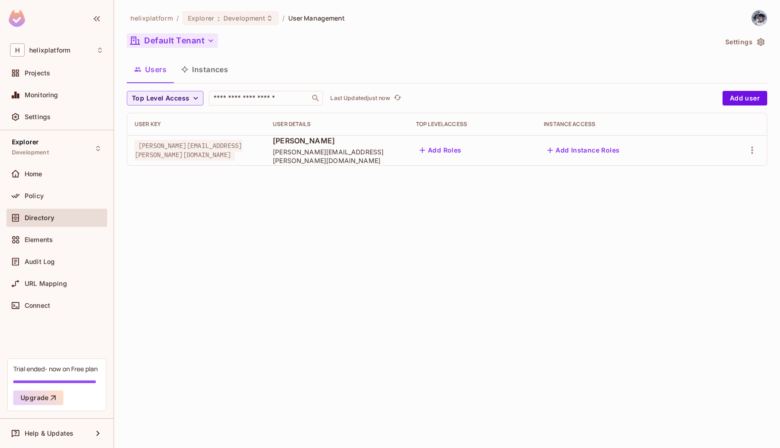
click at [202, 46] on button "Default Tenant" at bounding box center [172, 40] width 91 height 15
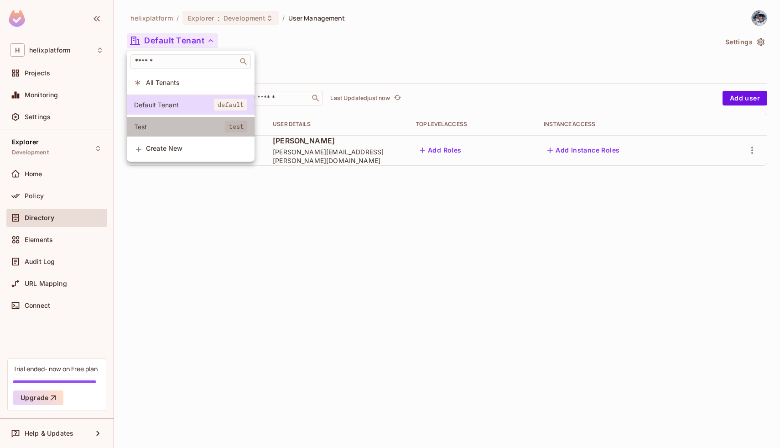
click at [181, 129] on span "Test" at bounding box center [179, 126] width 91 height 9
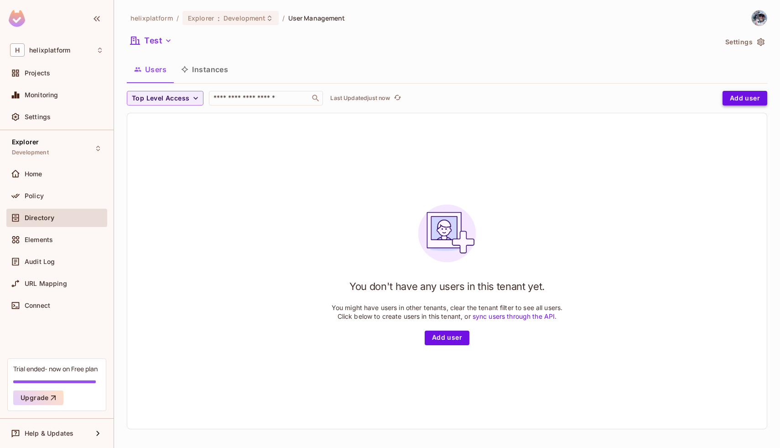
click at [743, 95] on button "Add user" at bounding box center [745, 98] width 45 height 15
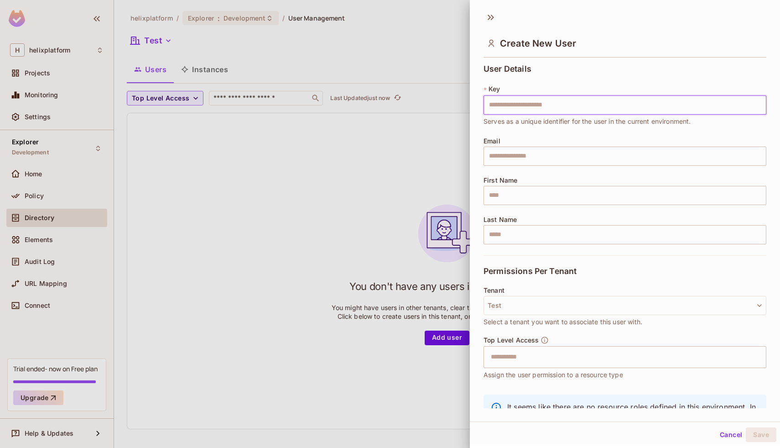
click at [481, 20] on div "Create New User" at bounding box center [625, 35] width 310 height 51
click at [487, 20] on icon at bounding box center [491, 17] width 15 height 15
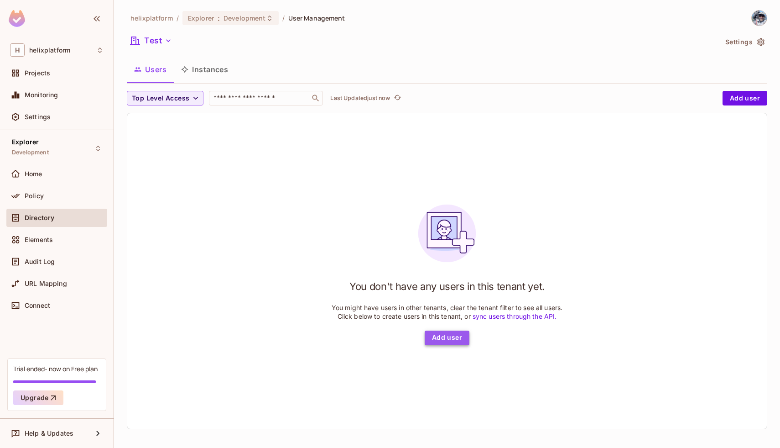
click at [450, 339] on button "Add user" at bounding box center [447, 337] width 45 height 15
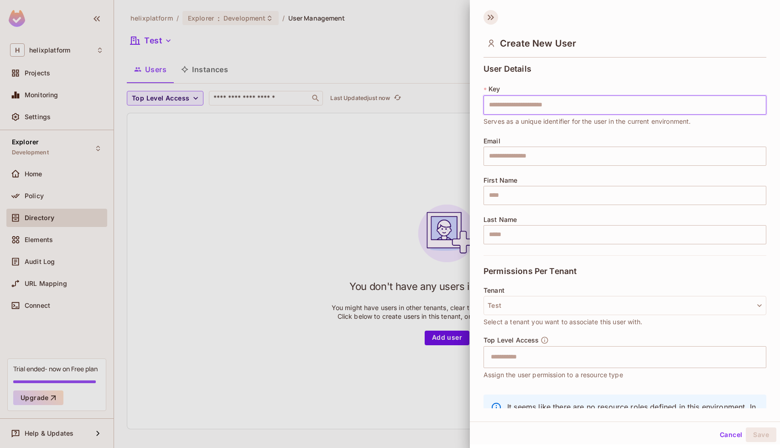
click at [490, 19] on icon at bounding box center [491, 17] width 15 height 15
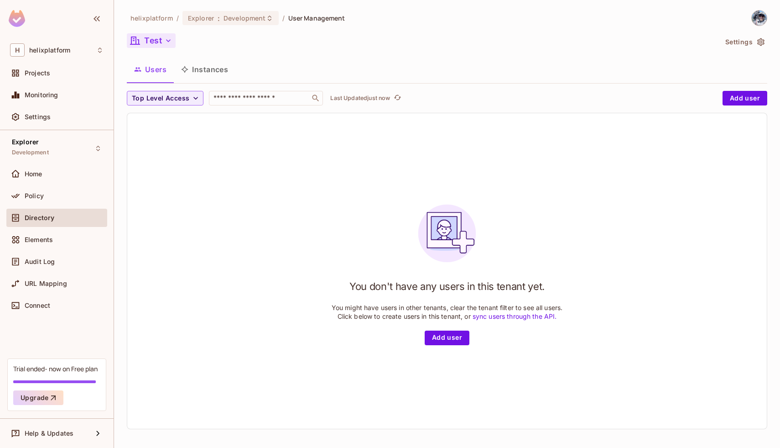
click at [159, 40] on button "Test" at bounding box center [151, 40] width 49 height 15
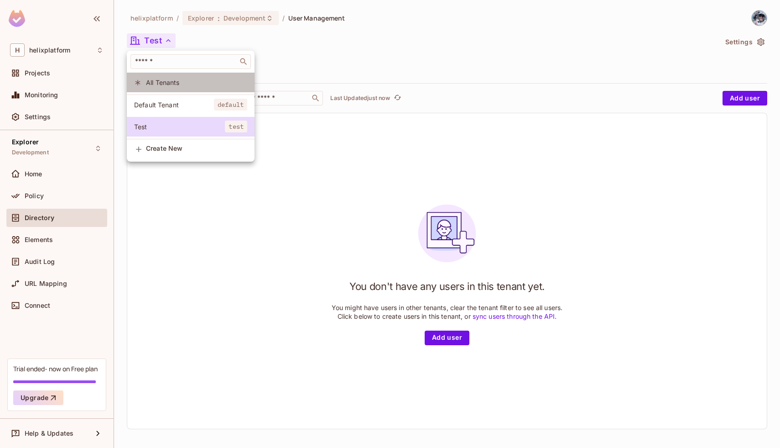
click at [167, 86] on span "All Tenants" at bounding box center [196, 82] width 101 height 9
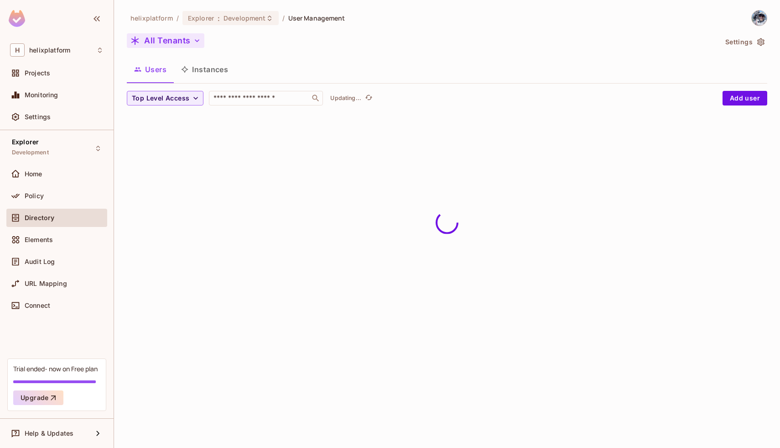
click at [155, 46] on button "All Tenants" at bounding box center [166, 40] width 78 height 15
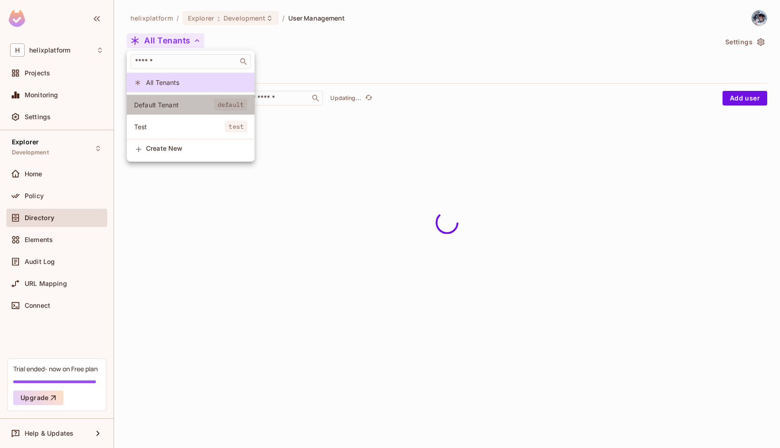
click at [168, 103] on span "Default Tenant" at bounding box center [174, 104] width 80 height 9
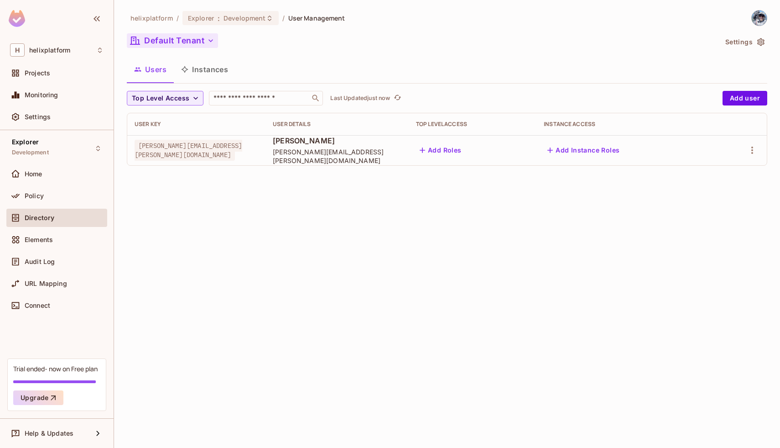
click at [177, 43] on button "Default Tenant" at bounding box center [172, 40] width 91 height 15
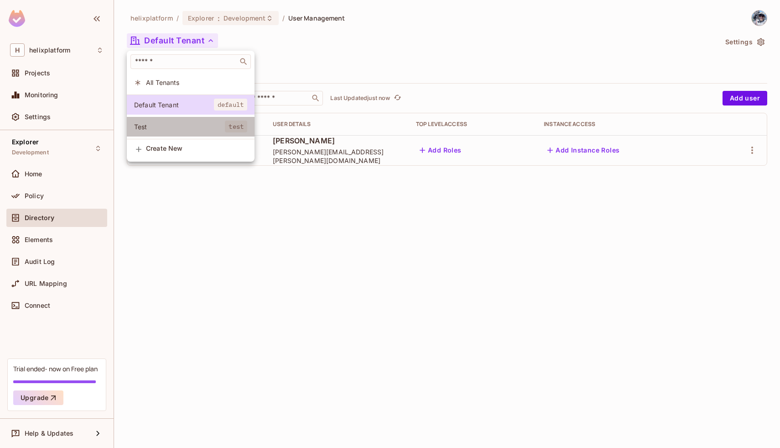
click at [159, 126] on span "Test" at bounding box center [179, 126] width 91 height 9
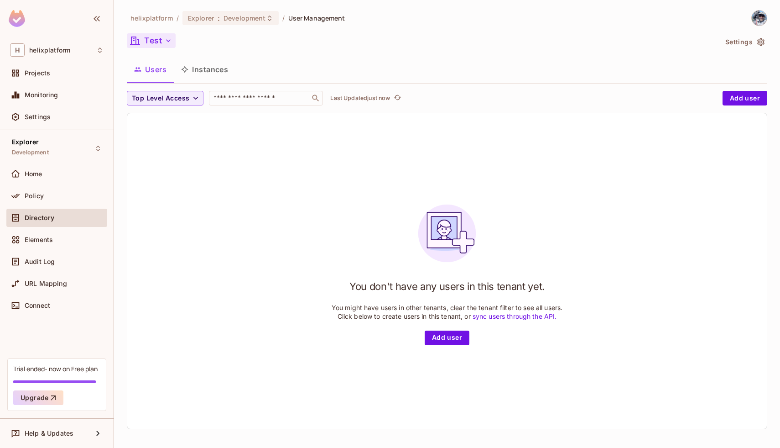
click at [161, 38] on button "Test" at bounding box center [151, 40] width 49 height 15
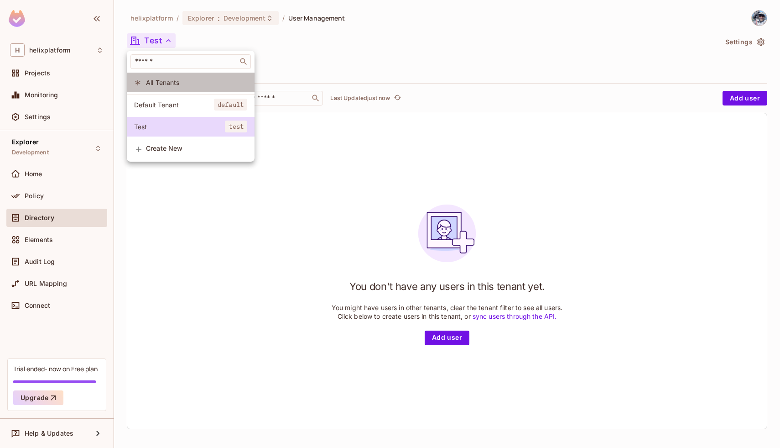
click at [165, 77] on li "All Tenants" at bounding box center [191, 83] width 128 height 20
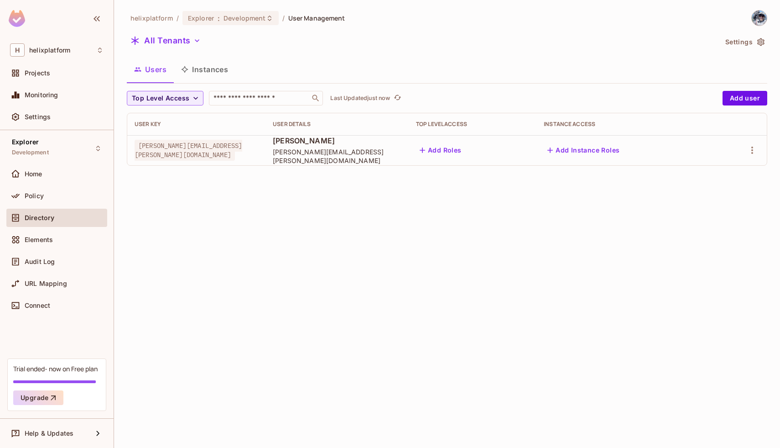
click at [203, 151] on span "fernando.lopez@helix.com" at bounding box center [189, 150] width 108 height 21
click at [749, 151] on icon "button" at bounding box center [752, 150] width 11 height 11
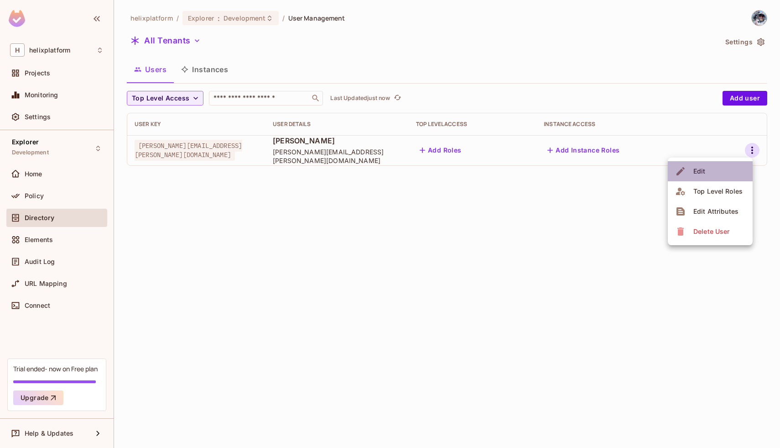
click at [721, 161] on li "Edit" at bounding box center [710, 171] width 85 height 20
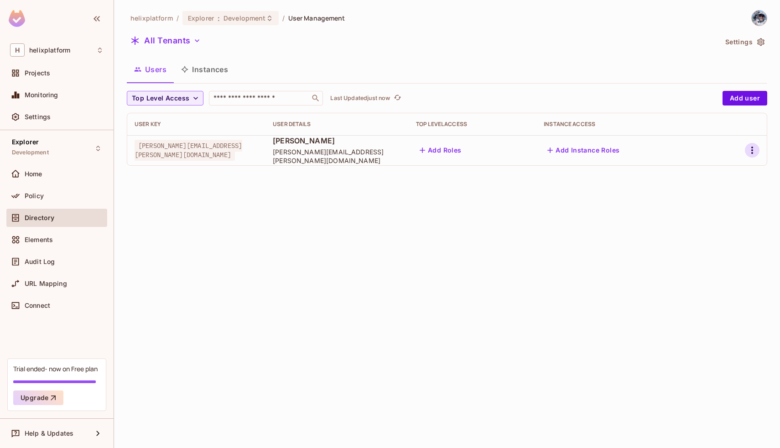
click at [753, 150] on icon "button" at bounding box center [752, 149] width 2 height 7
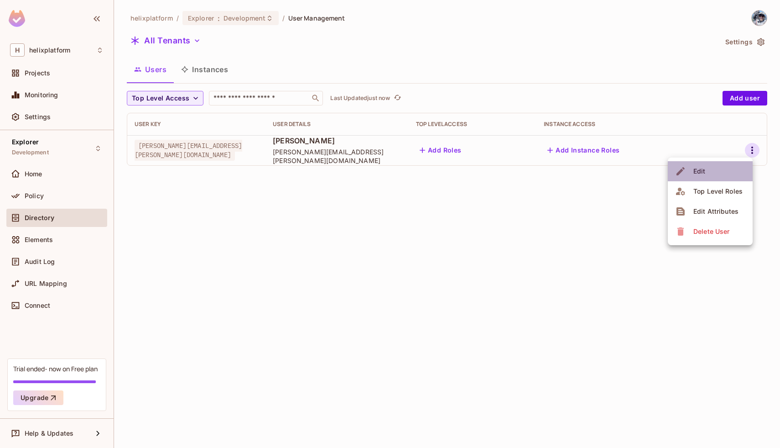
click at [712, 168] on li "Edit" at bounding box center [710, 171] width 85 height 20
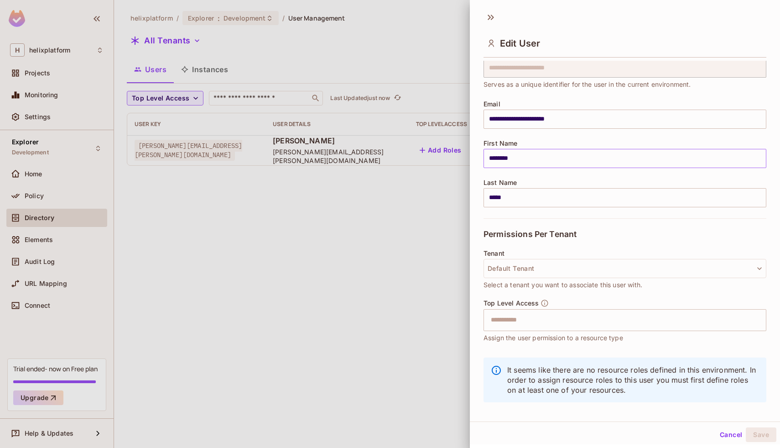
scroll to position [46, 0]
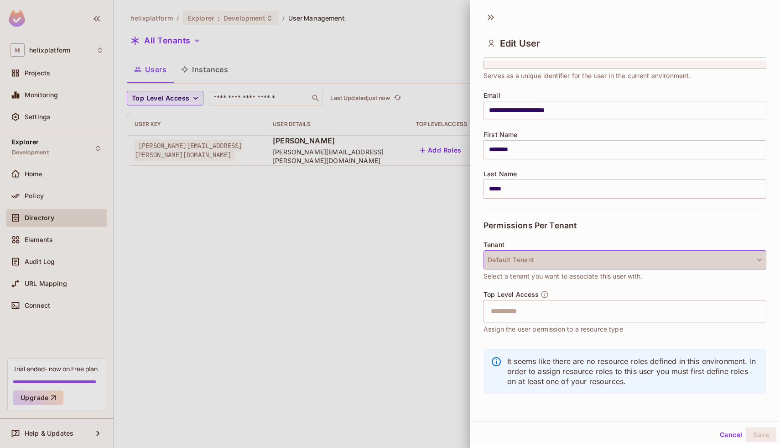
click at [554, 258] on button "Default Tenant" at bounding box center [625, 259] width 283 height 19
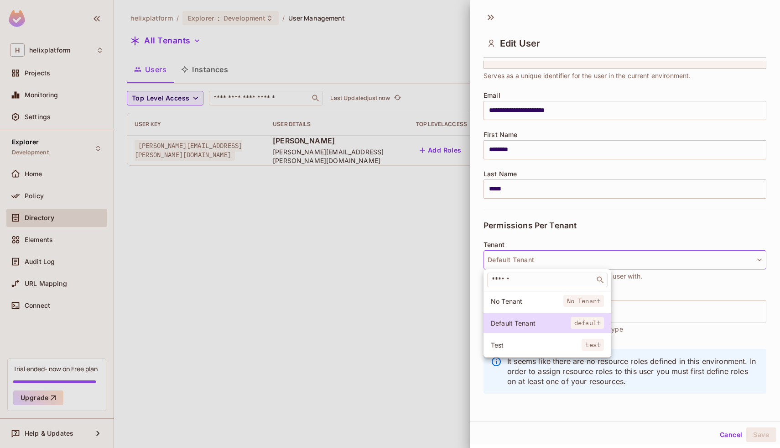
click at [531, 303] on span "No Tenant" at bounding box center [527, 301] width 73 height 9
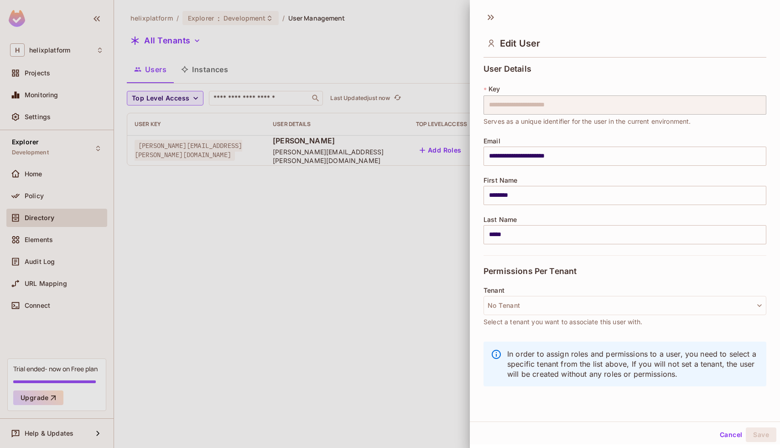
click at [531, 303] on button "No Tenant" at bounding box center [625, 305] width 283 height 19
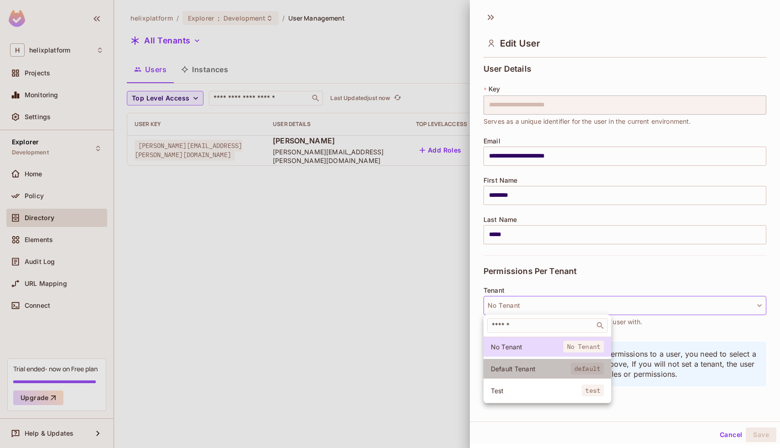
click at [507, 365] on span "Default Tenant" at bounding box center [531, 368] width 80 height 9
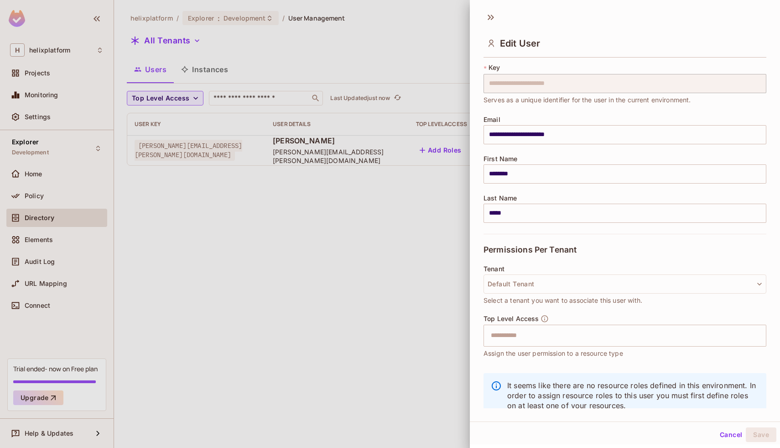
scroll to position [46, 0]
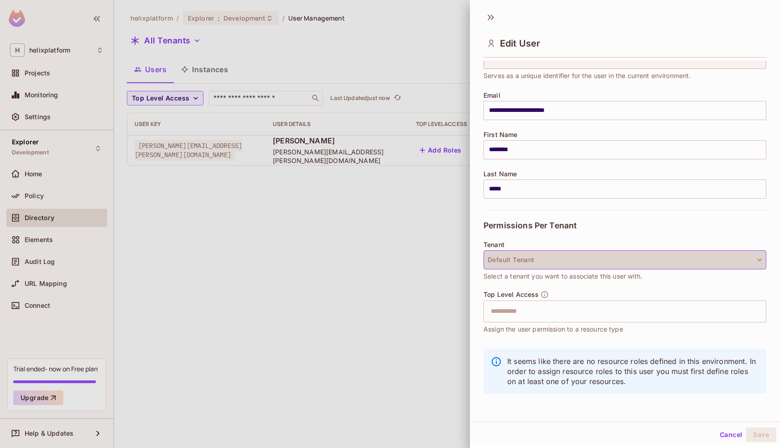
click at [526, 260] on button "Default Tenant" at bounding box center [625, 259] width 283 height 19
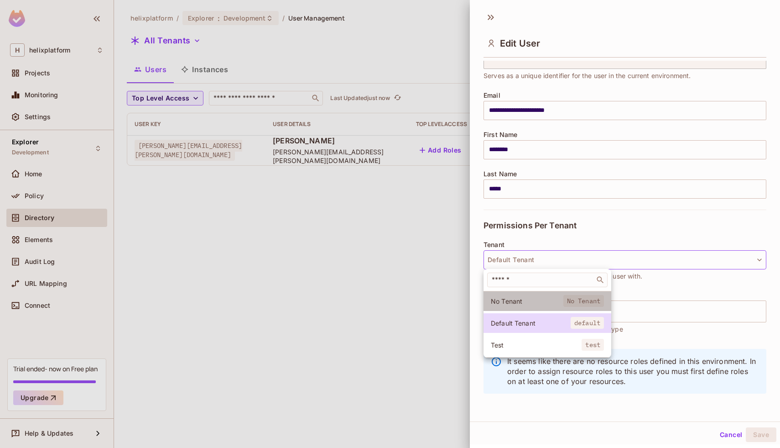
click at [519, 298] on span "No Tenant" at bounding box center [527, 301] width 73 height 9
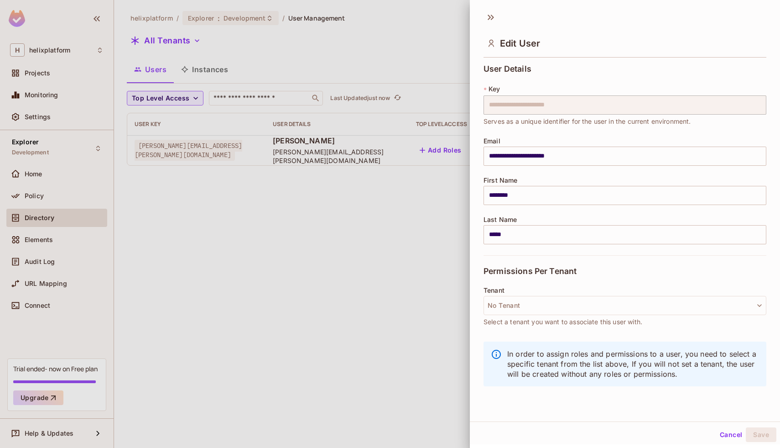
scroll to position [0, 0]
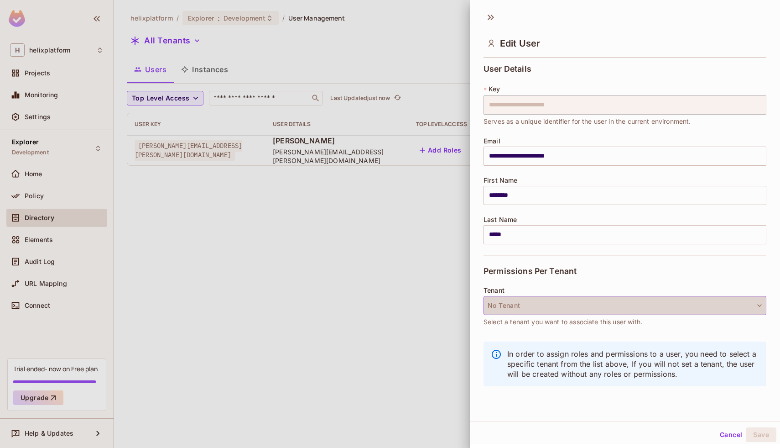
click at [519, 303] on button "No Tenant" at bounding box center [625, 305] width 283 height 19
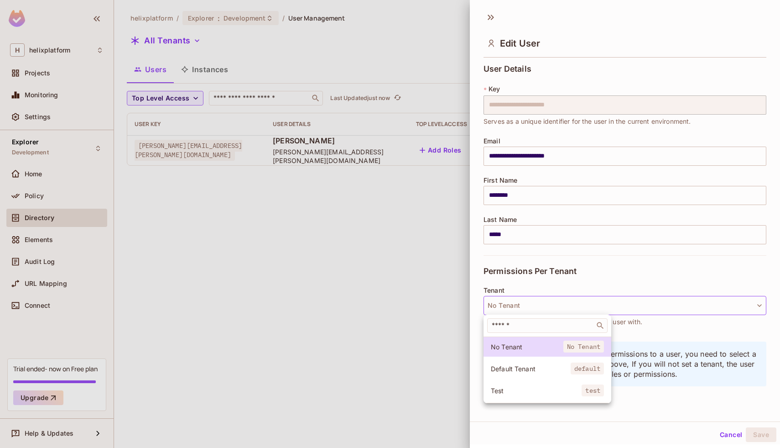
click at [515, 396] on li "Test test" at bounding box center [548, 390] width 128 height 20
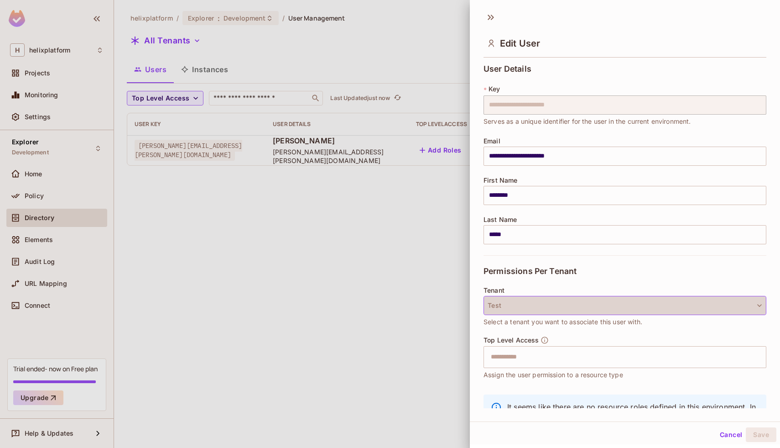
click at [516, 299] on button "Test" at bounding box center [625, 305] width 283 height 19
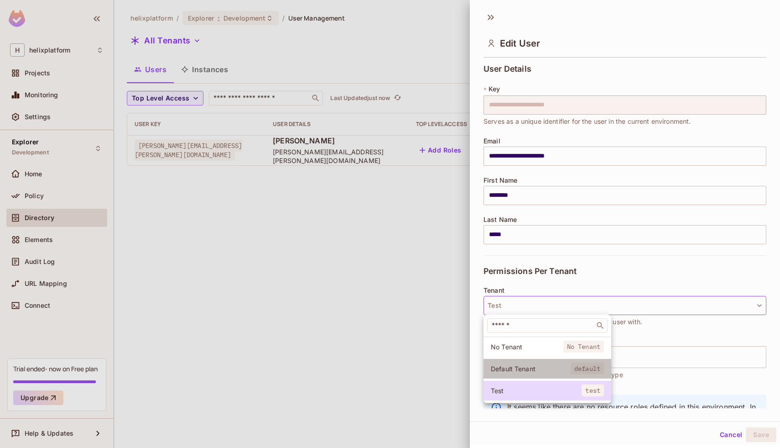
click at [510, 362] on li "Default Tenant default" at bounding box center [548, 369] width 128 height 20
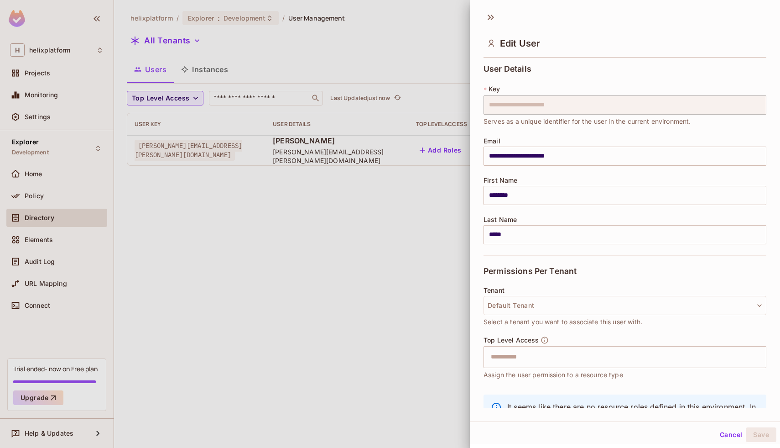
scroll to position [46, 0]
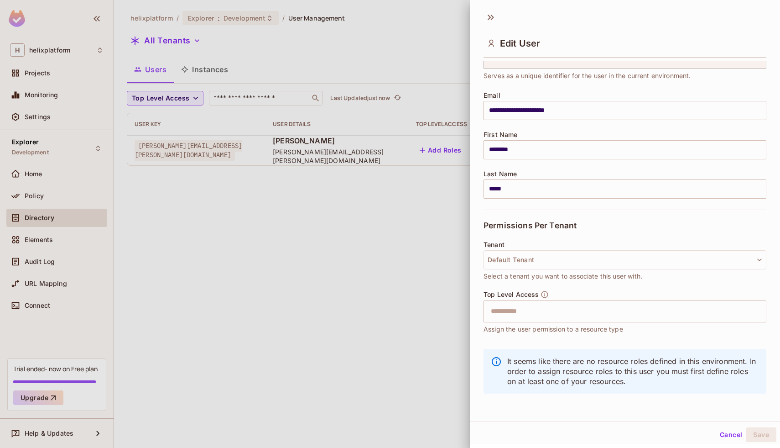
click at [723, 436] on button "Cancel" at bounding box center [731, 434] width 30 height 15
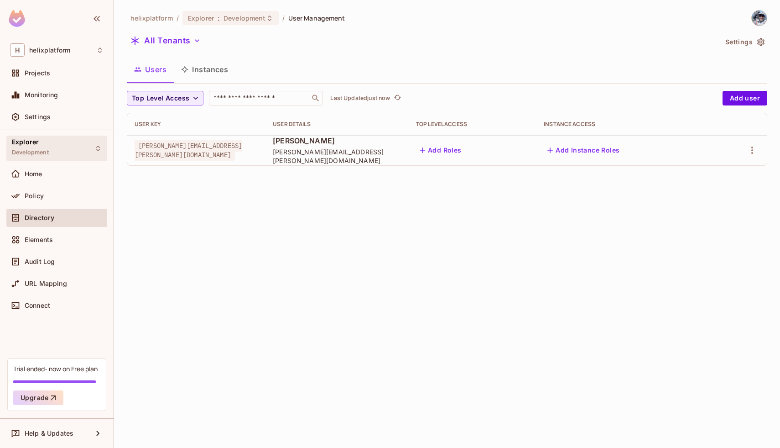
click at [53, 151] on div "Explorer Development" at bounding box center [56, 147] width 101 height 25
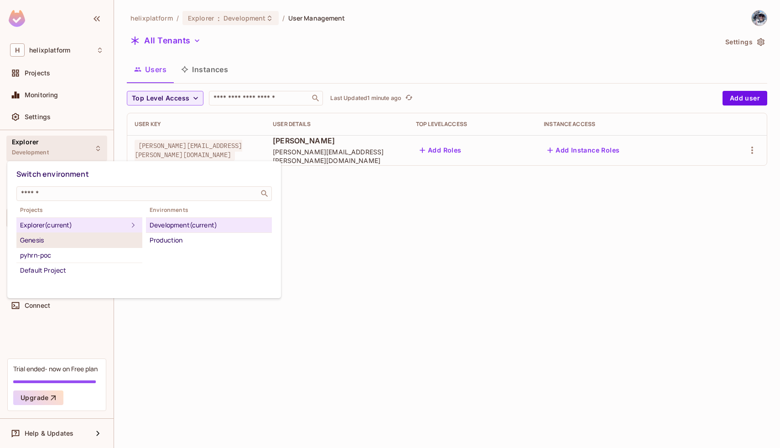
click at [51, 245] on div "Genesis" at bounding box center [79, 239] width 119 height 11
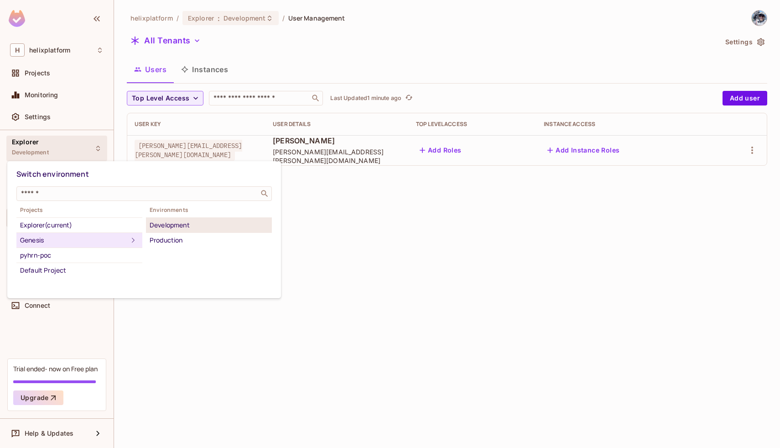
click at [175, 227] on div "Development" at bounding box center [209, 224] width 119 height 11
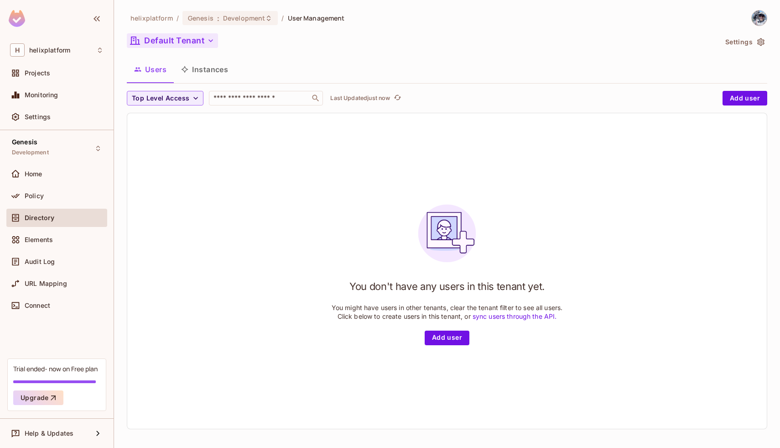
click at [177, 39] on button "Default Tenant" at bounding box center [172, 40] width 91 height 15
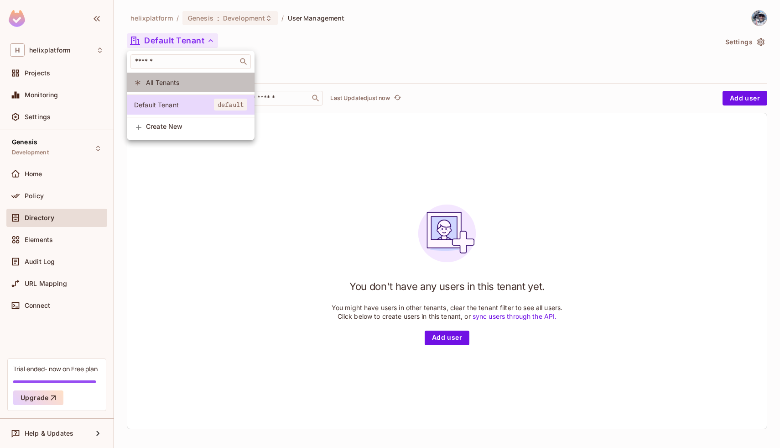
click at [176, 82] on span "All Tenants" at bounding box center [196, 82] width 101 height 9
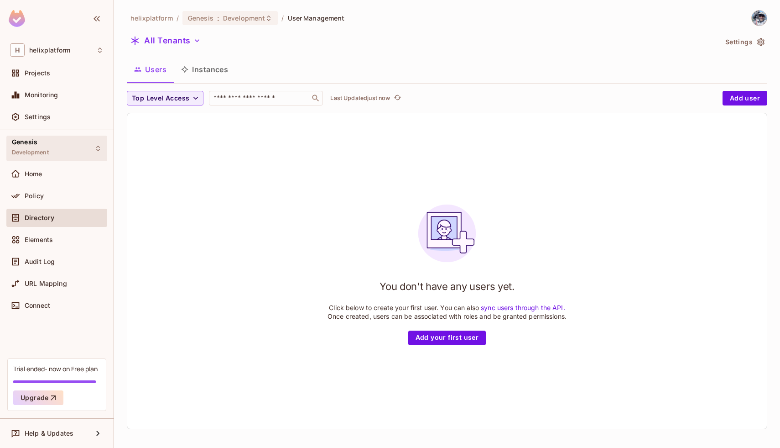
click at [65, 145] on div "Genesis Development" at bounding box center [56, 147] width 101 height 25
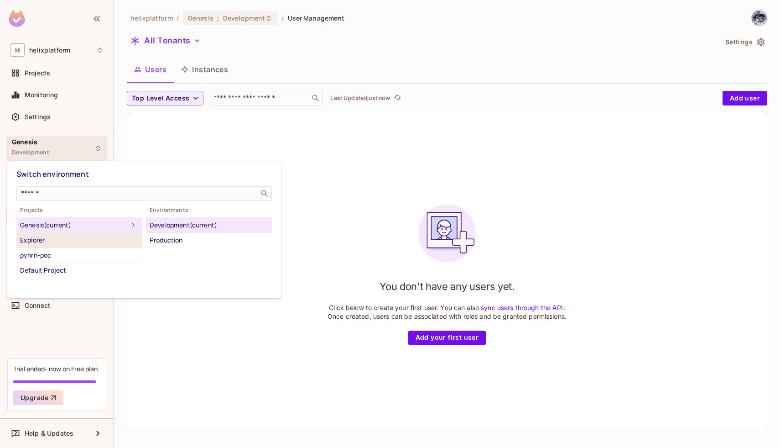
click at [63, 235] on div "Explorer" at bounding box center [79, 239] width 119 height 11
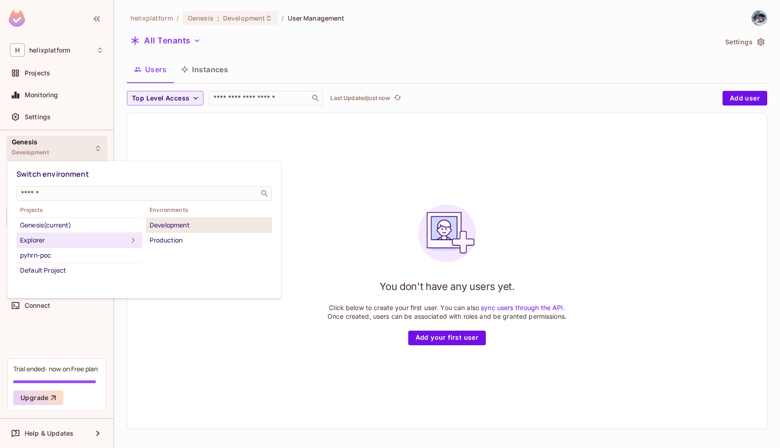
click at [166, 225] on div "Development" at bounding box center [209, 224] width 119 height 11
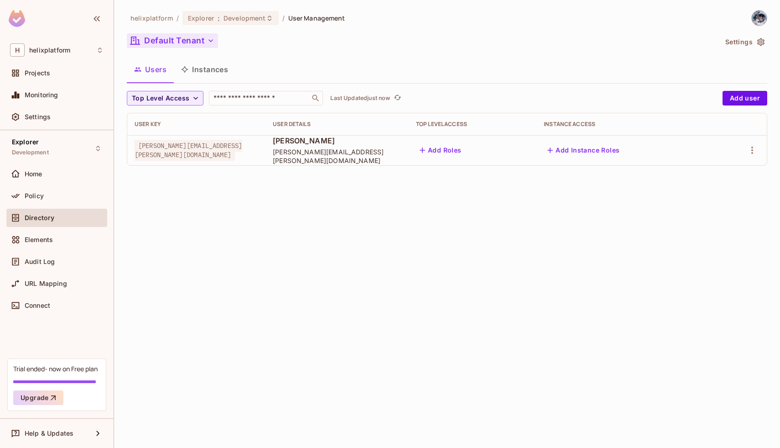
click at [172, 37] on button "Default Tenant" at bounding box center [172, 40] width 91 height 15
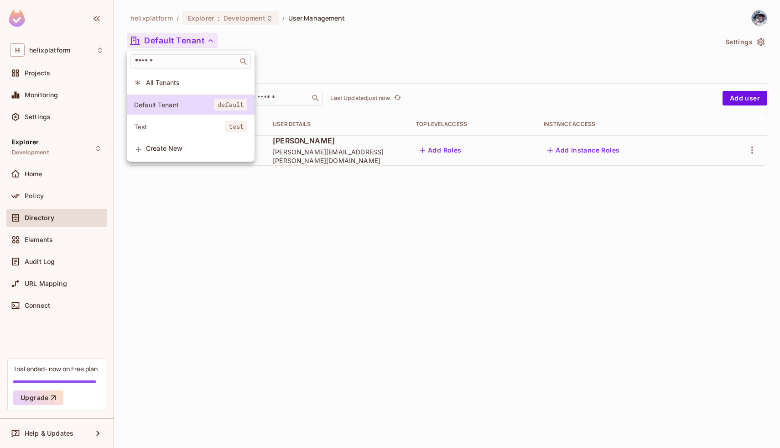
click at [178, 124] on span "Test" at bounding box center [179, 126] width 91 height 9
